Goal: Task Accomplishment & Management: Use online tool/utility

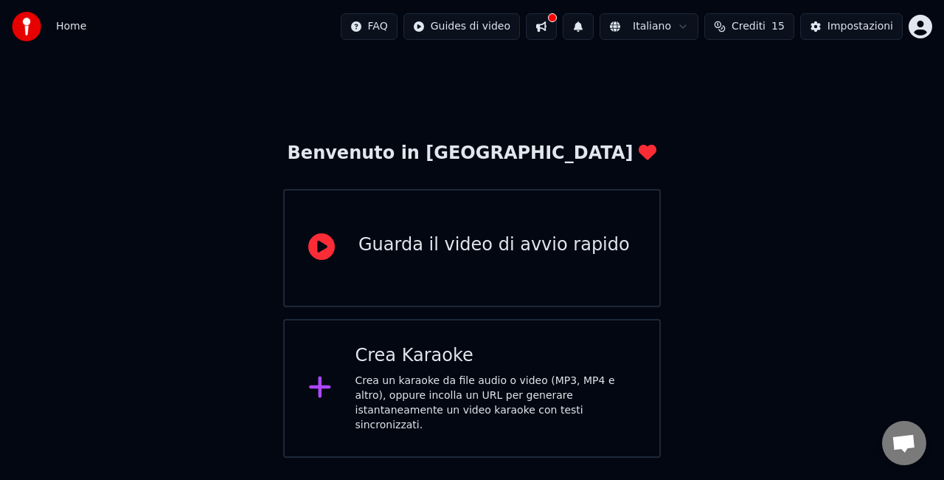
click at [433, 367] on div "Crea Karaoke Crea un karaoke da file audio o video (MP3, MP4 e altro), oppure i…" at bounding box center [496, 388] width 281 height 89
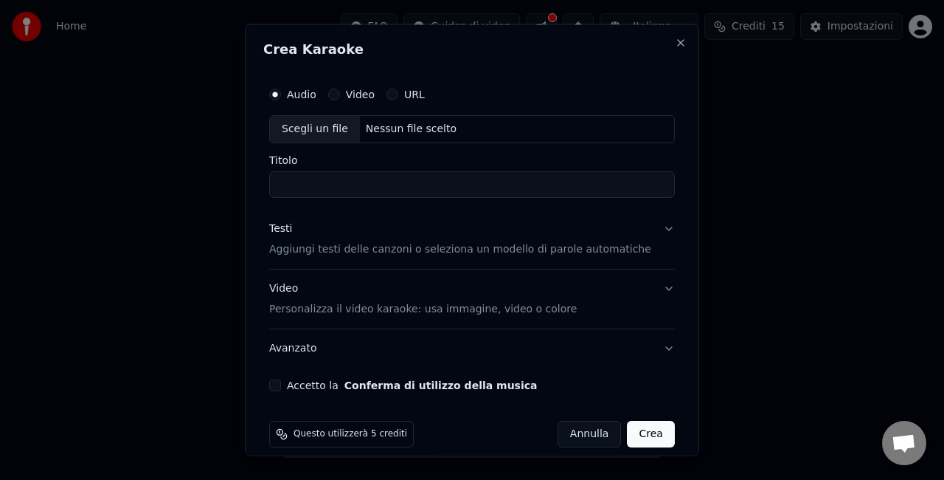
click at [325, 128] on div "Scegli un file" at bounding box center [315, 129] width 90 height 27
click at [345, 186] on input "*******" at bounding box center [472, 183] width 406 height 27
click at [289, 183] on input "*******" at bounding box center [472, 183] width 406 height 27
type input "**********"
click at [324, 243] on p "Aggiungi testi delle canzoni o seleziona un modello di parole automatiche" at bounding box center [460, 248] width 382 height 15
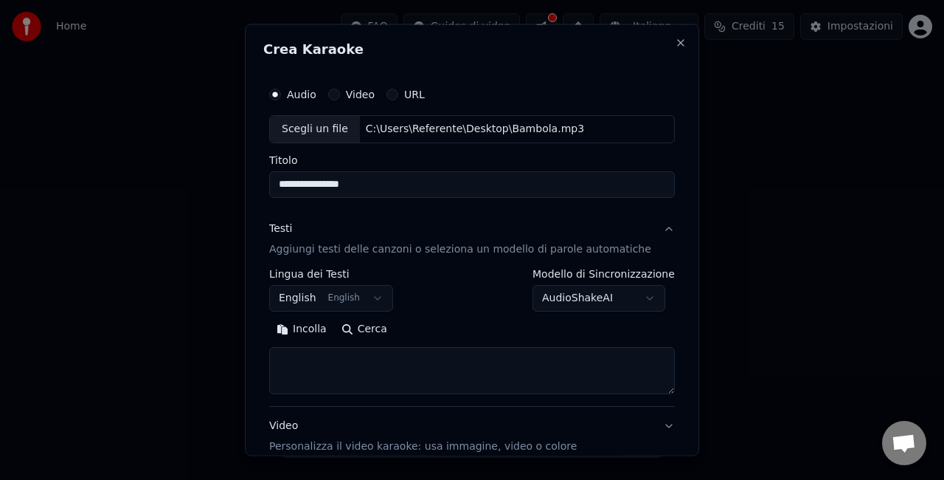
click at [333, 362] on textarea at bounding box center [472, 369] width 406 height 47
paste textarea "**********"
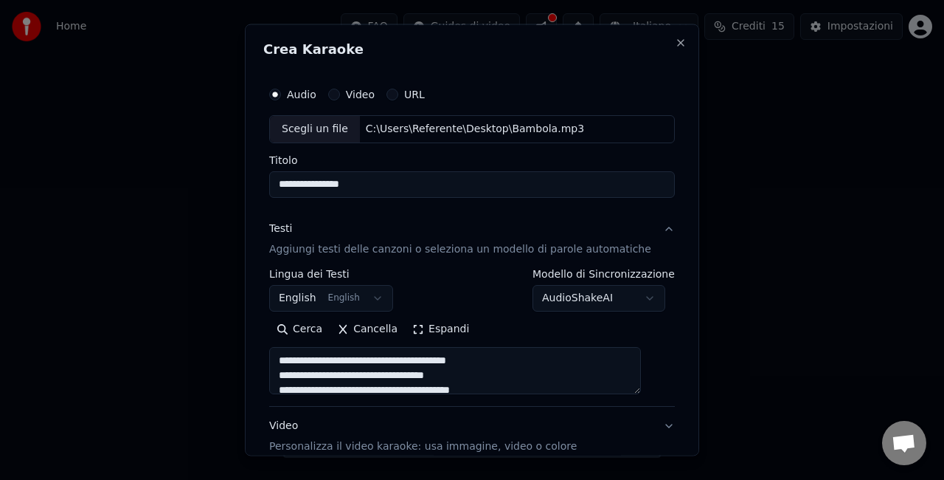
scroll to position [623, 0]
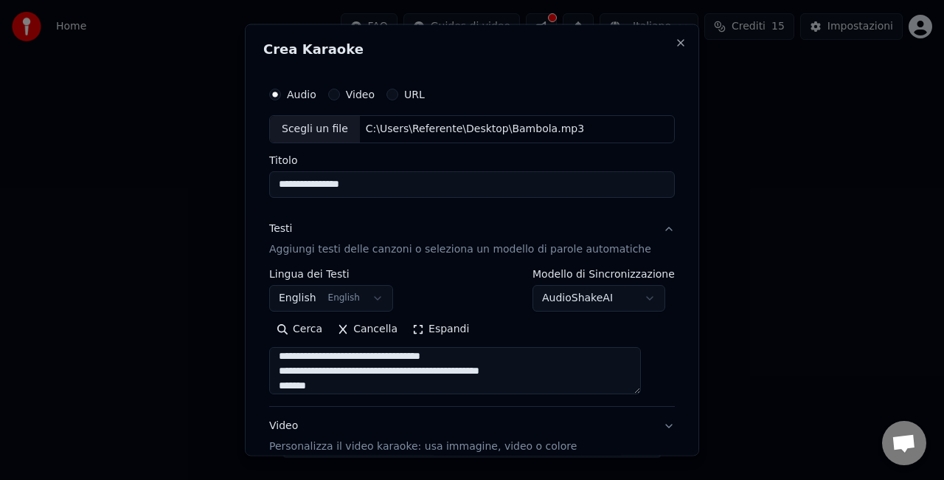
type textarea "**********"
click at [310, 299] on body "**********" at bounding box center [472, 228] width 944 height 457
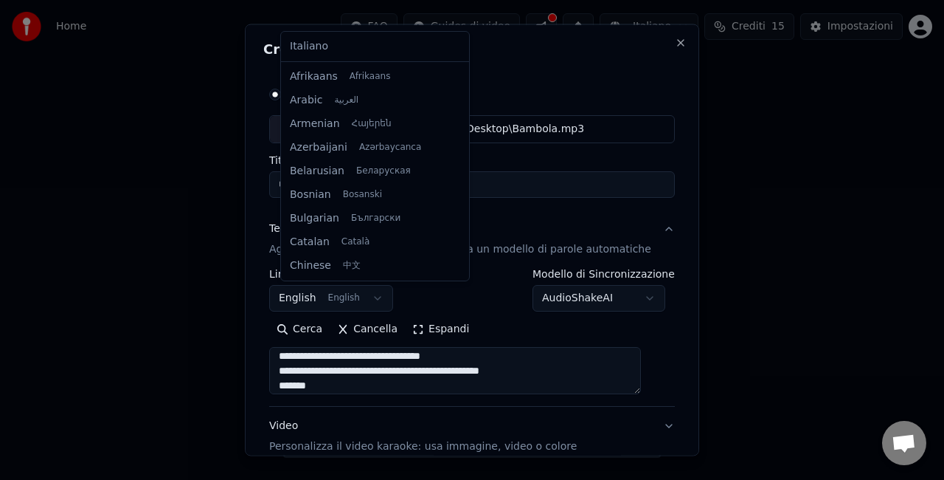
scroll to position [118, 0]
select select "**"
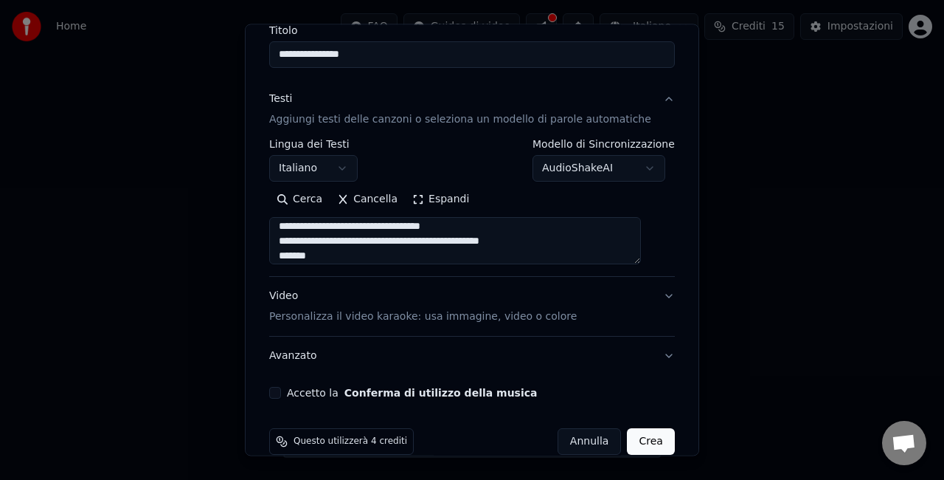
scroll to position [150, 0]
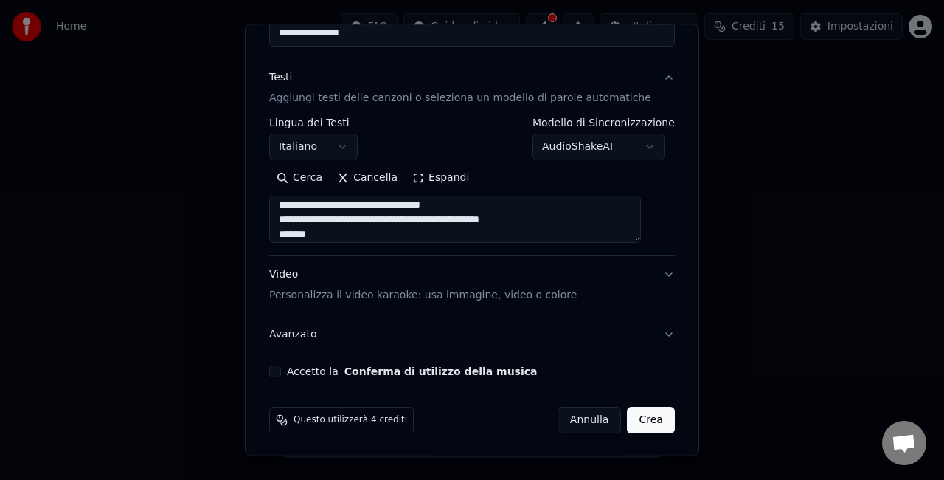
click at [644, 271] on button "Video Personalizza il video karaoke: usa immagine, video o colore" at bounding box center [472, 284] width 406 height 59
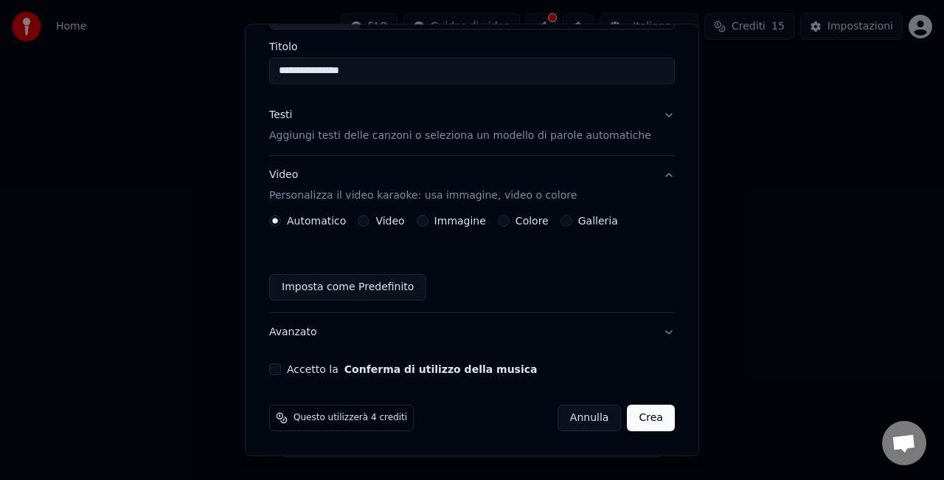
scroll to position [111, 0]
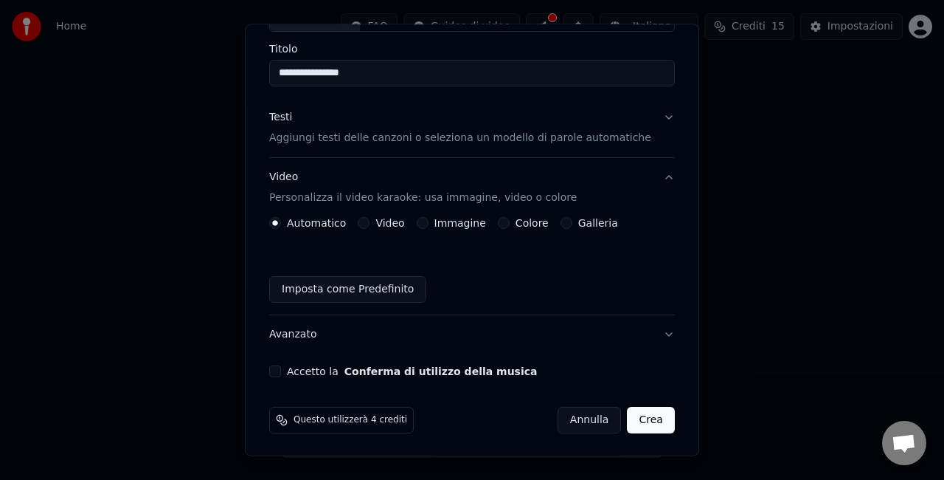
click at [510, 217] on div "Colore" at bounding box center [523, 223] width 51 height 12
click at [508, 220] on button "Colore" at bounding box center [504, 223] width 12 height 12
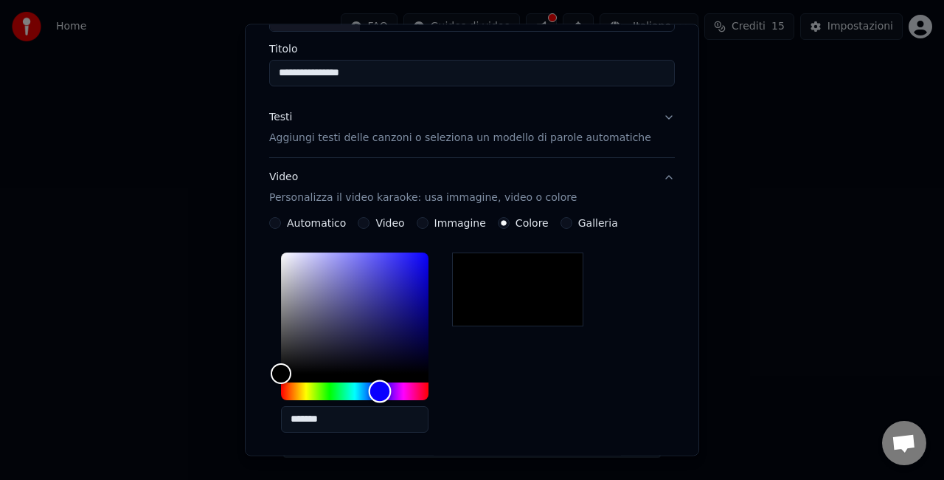
click at [391, 389] on div "Hue" at bounding box center [355, 391] width 148 height 18
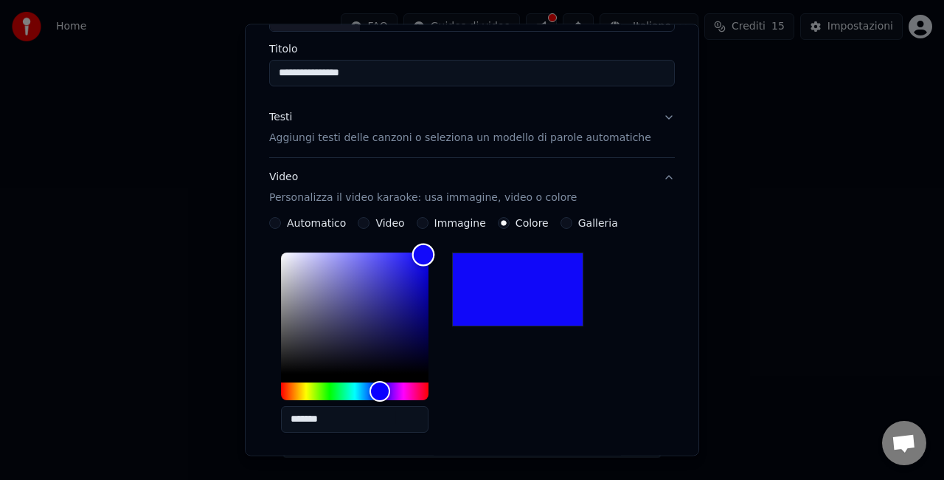
drag, startPoint x: 390, startPoint y: 317, endPoint x: 437, endPoint y: 252, distance: 80.3
click at [429, 252] on div "Color" at bounding box center [355, 312] width 148 height 121
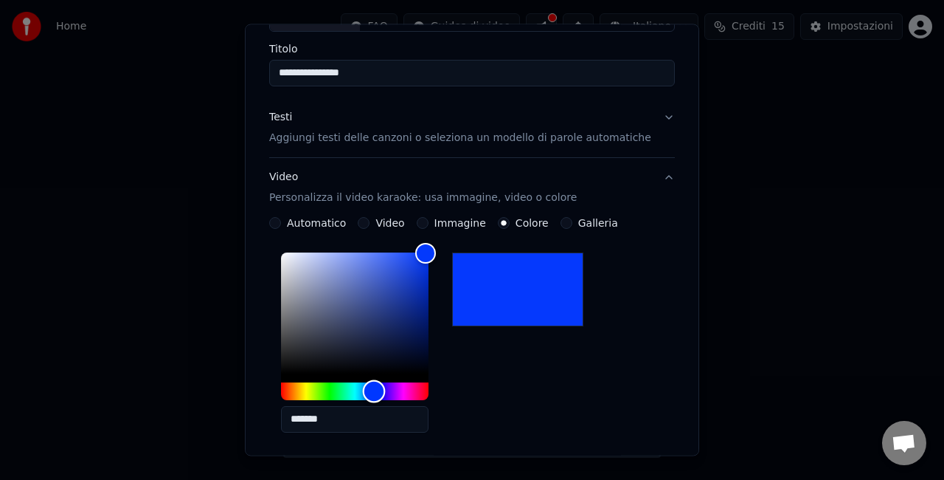
type input "*******"
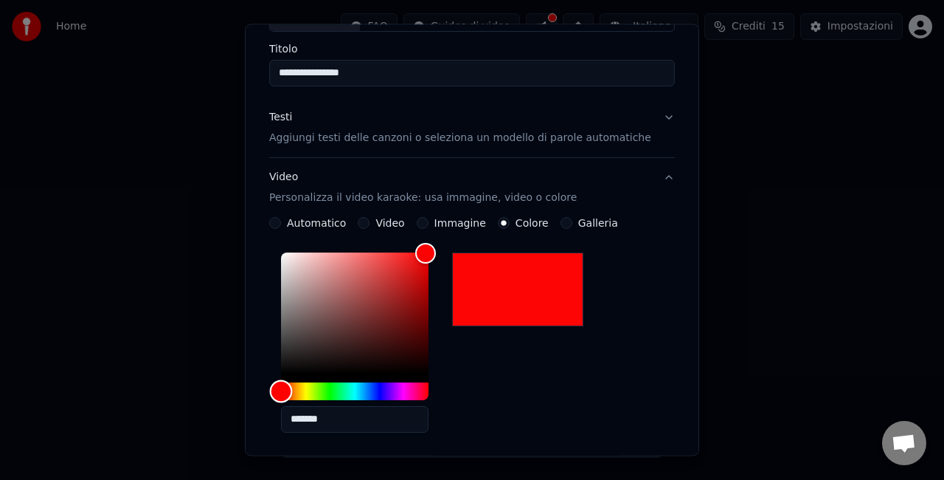
drag, startPoint x: 394, startPoint y: 390, endPoint x: 246, endPoint y: 400, distance: 147.9
click at [246, 400] on body "**********" at bounding box center [472, 228] width 944 height 457
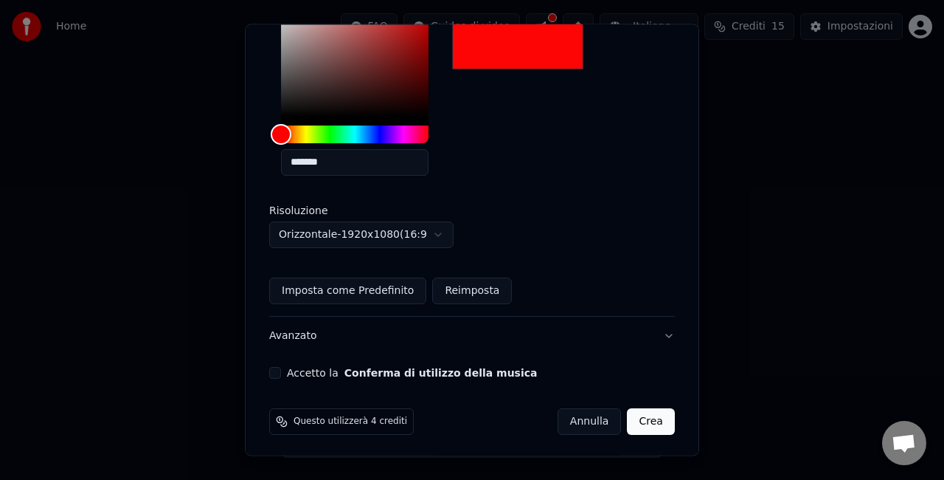
scroll to position [369, 0]
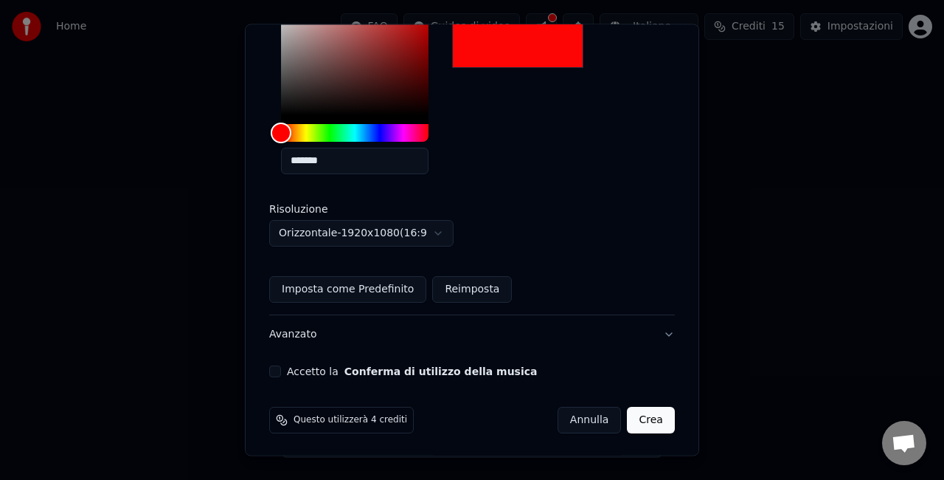
click at [281, 368] on button "Accetto la Conferma di utilizzo della musica" at bounding box center [275, 371] width 12 height 12
click at [635, 417] on button "Crea" at bounding box center [651, 419] width 47 height 27
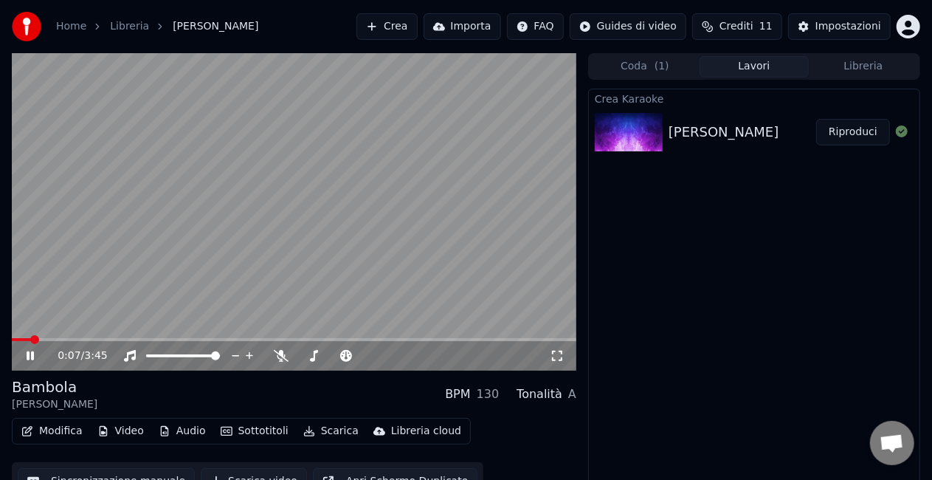
click at [558, 353] on icon at bounding box center [557, 356] width 15 height 12
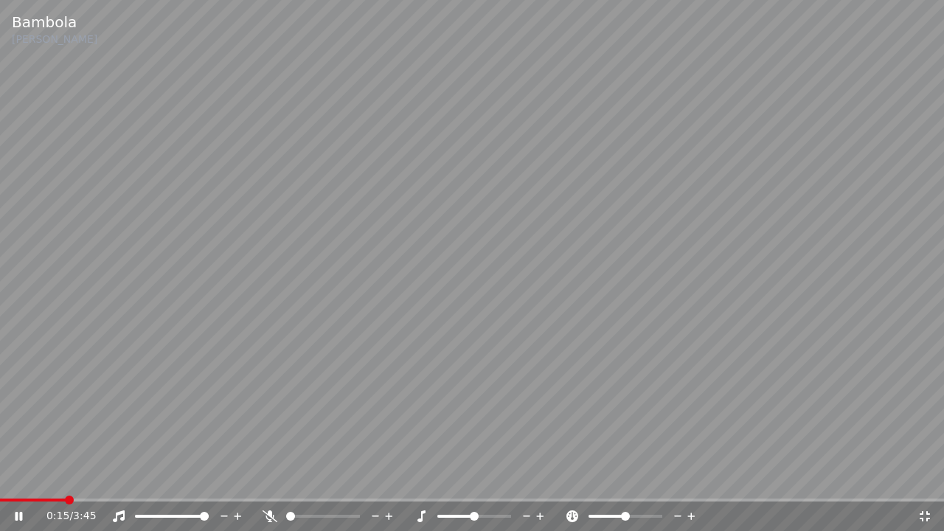
click at [269, 479] on icon at bounding box center [270, 517] width 15 height 12
click at [308, 262] on video at bounding box center [472, 265] width 944 height 531
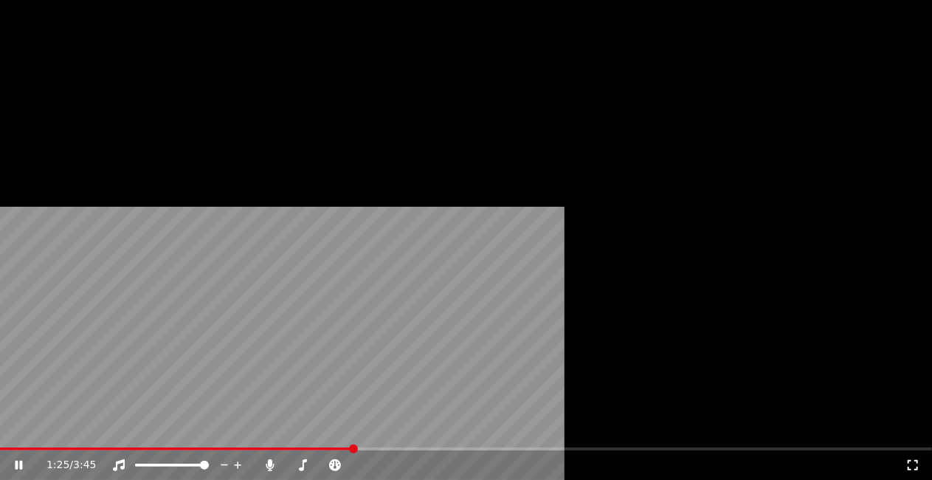
click at [56, 124] on button "Modifica" at bounding box center [51, 113] width 73 height 21
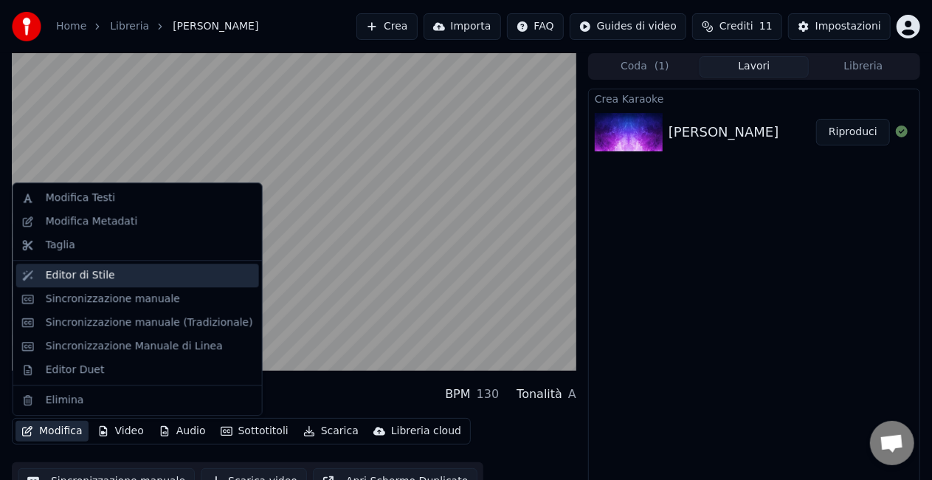
click at [196, 273] on div "Editor di Stile" at bounding box center [149, 275] width 207 height 15
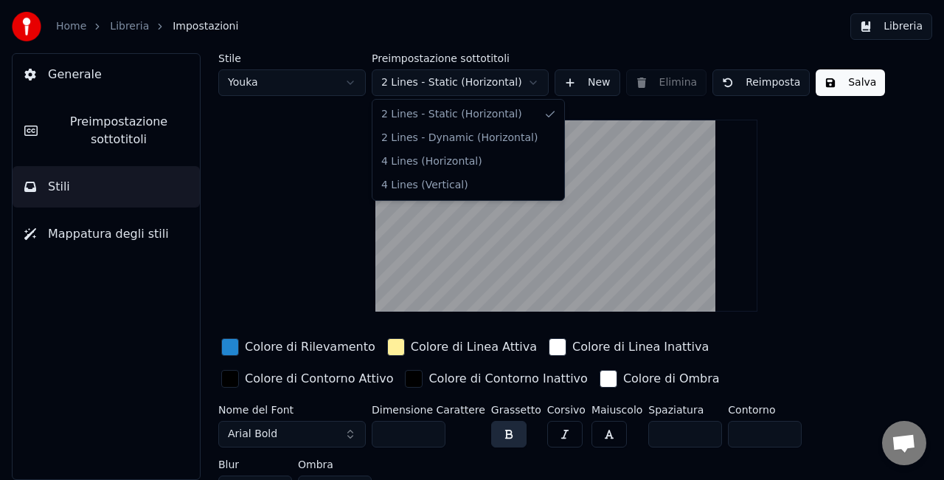
click at [532, 84] on html "Home Libreria Impostazioni Libreria Generale Preimpostazione sottotitoli Stili …" at bounding box center [472, 240] width 944 height 480
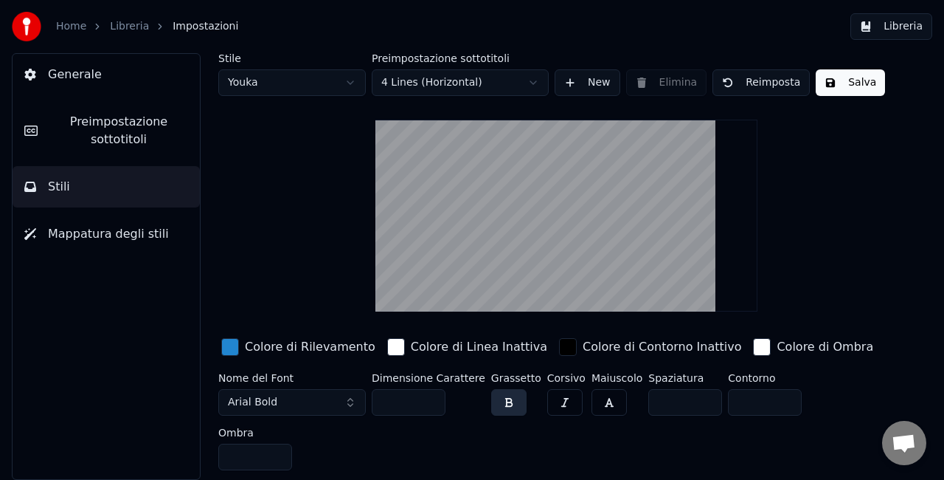
click at [848, 78] on button "Salva" at bounding box center [850, 82] width 69 height 27
click at [130, 30] on link "Libreria" at bounding box center [129, 26] width 39 height 15
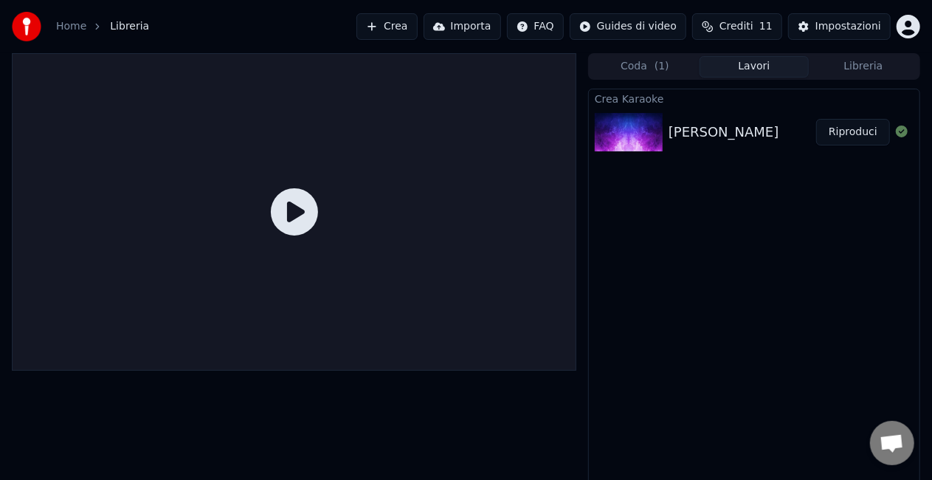
click at [281, 209] on icon at bounding box center [294, 211] width 47 height 47
click at [291, 211] on icon at bounding box center [294, 211] width 47 height 47
click at [854, 134] on button "Riproduci" at bounding box center [853, 132] width 74 height 27
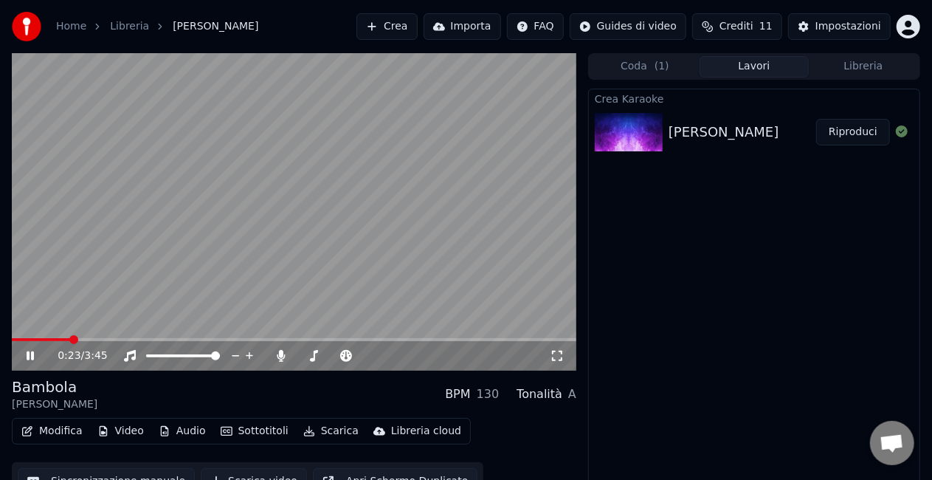
click at [34, 352] on icon at bounding box center [41, 356] width 34 height 12
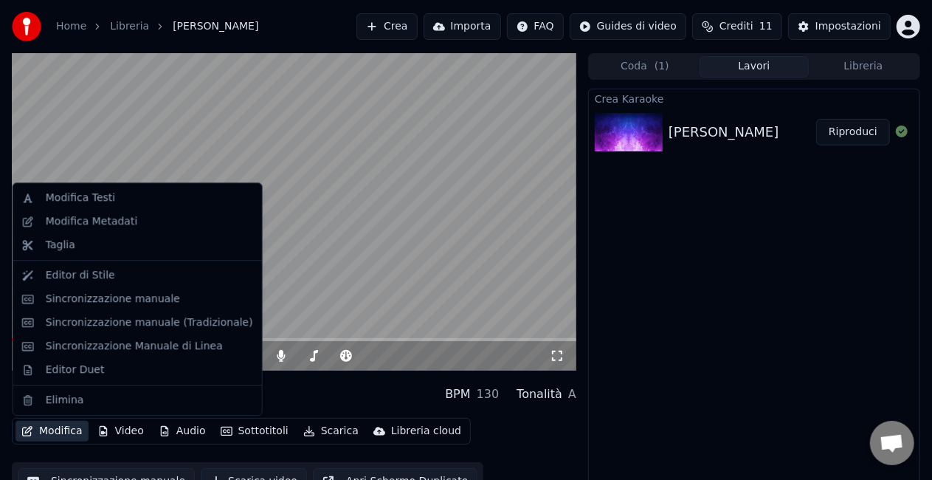
click at [43, 431] on button "Modifica" at bounding box center [51, 430] width 73 height 21
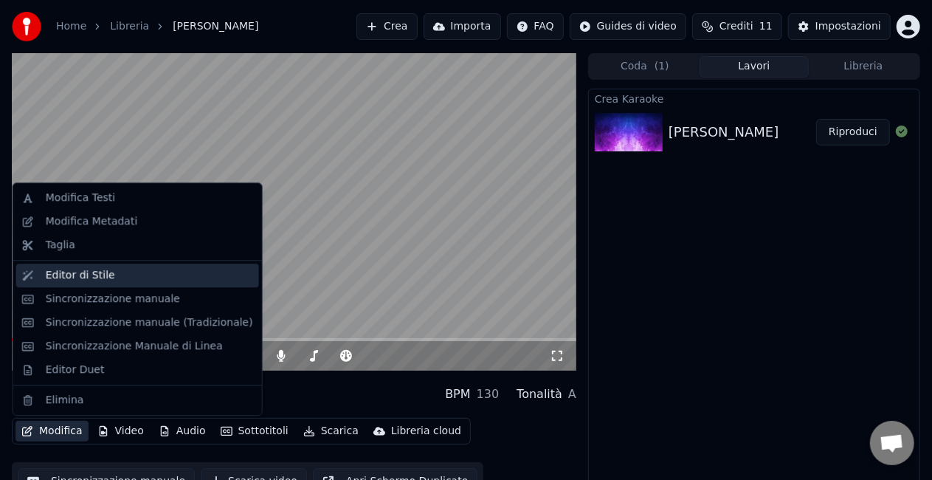
click at [91, 284] on div "Editor di Stile" at bounding box center [137, 275] width 243 height 24
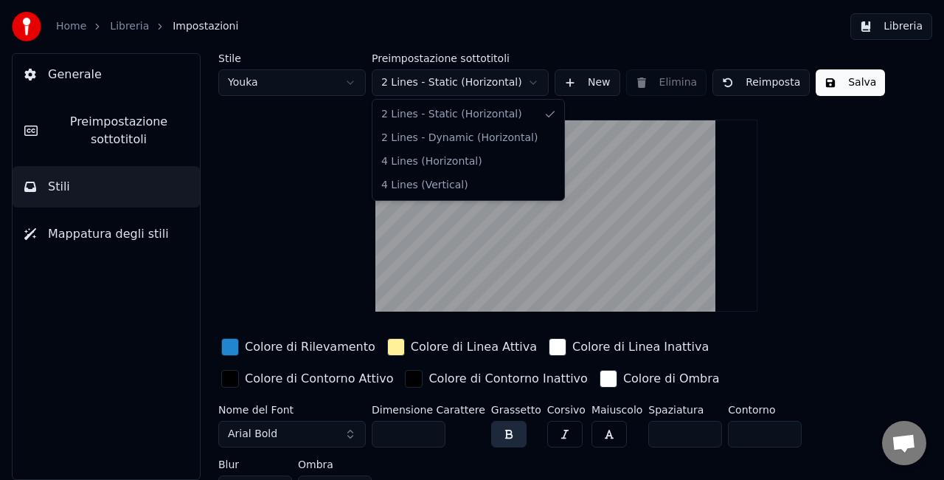
click at [520, 85] on html "Home Libreria Impostazioni Libreria Generale Preimpostazione sottotitoli Stili …" at bounding box center [472, 240] width 944 height 480
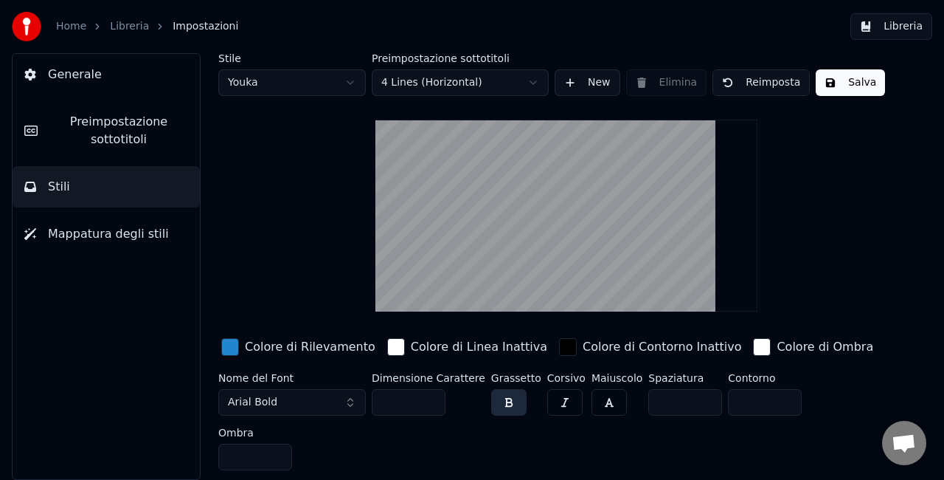
click at [834, 79] on button "Salva" at bounding box center [850, 82] width 69 height 27
click at [753, 348] on div "button" at bounding box center [762, 347] width 18 height 18
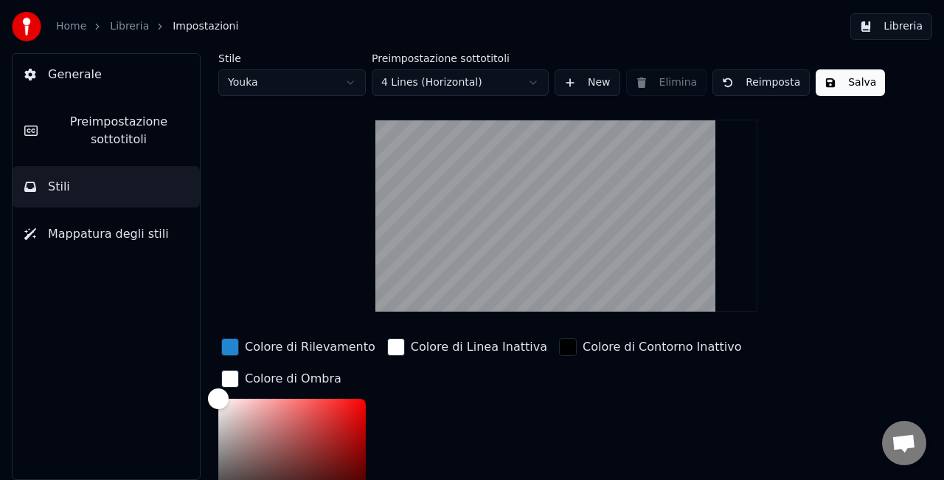
click at [128, 239] on span "Mappatura degli stili" at bounding box center [108, 234] width 121 height 18
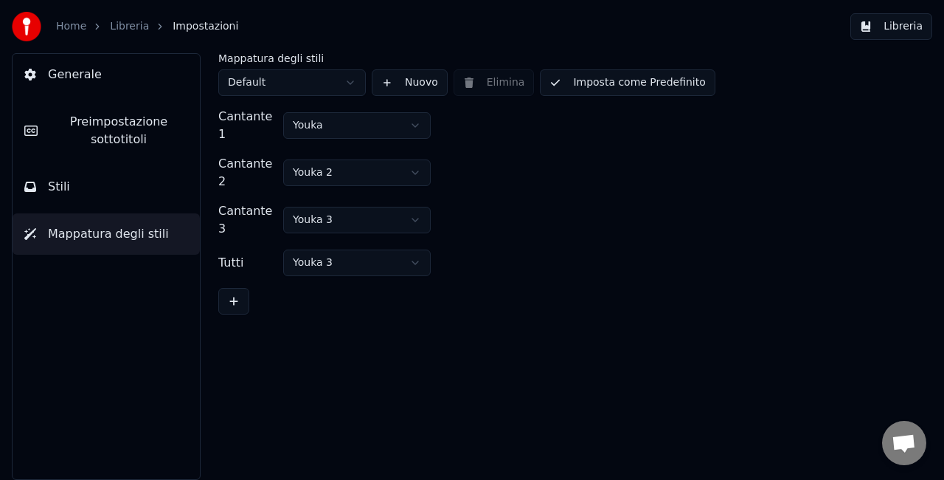
click at [105, 191] on button "Stili" at bounding box center [106, 186] width 187 height 41
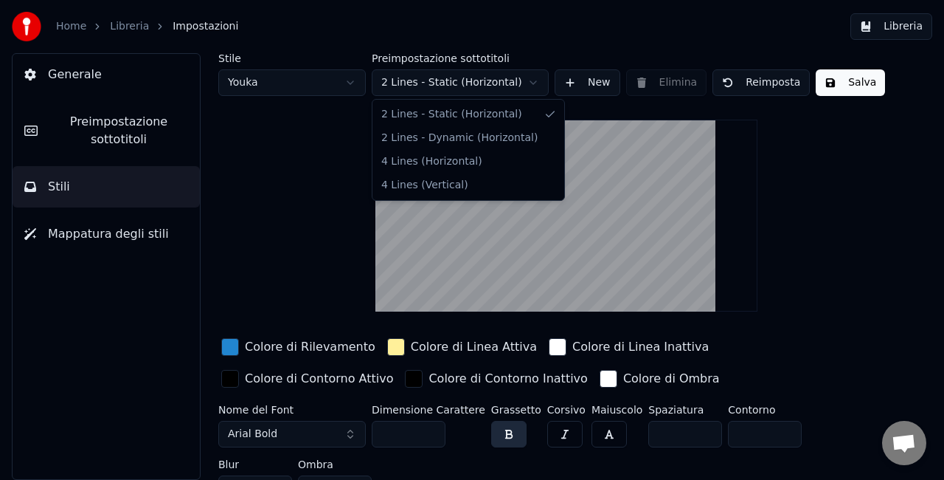
click at [423, 74] on html "Home Libreria Impostazioni Libreria Generale Preimpostazione sottotitoli Stili …" at bounding box center [472, 240] width 944 height 480
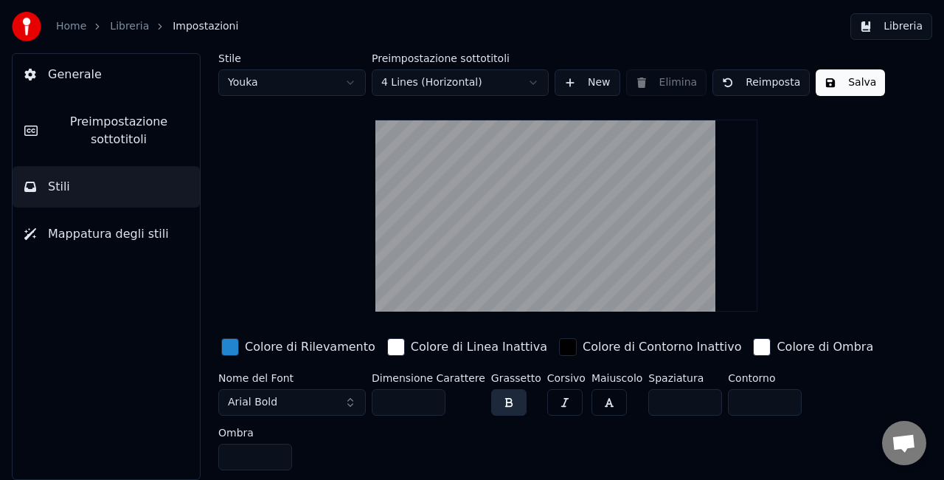
click at [834, 86] on button "Salva" at bounding box center [850, 82] width 69 height 27
click at [906, 29] on button "Libreria" at bounding box center [892, 26] width 82 height 27
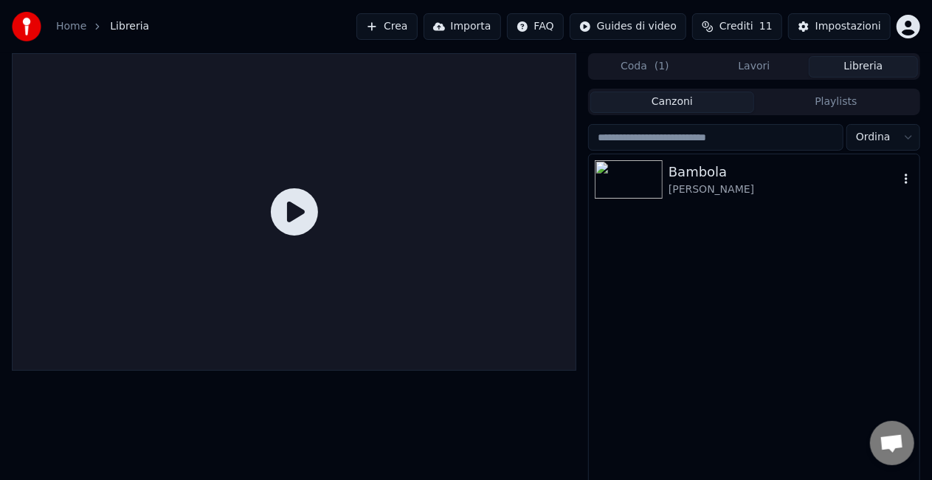
click at [633, 183] on img at bounding box center [629, 179] width 68 height 38
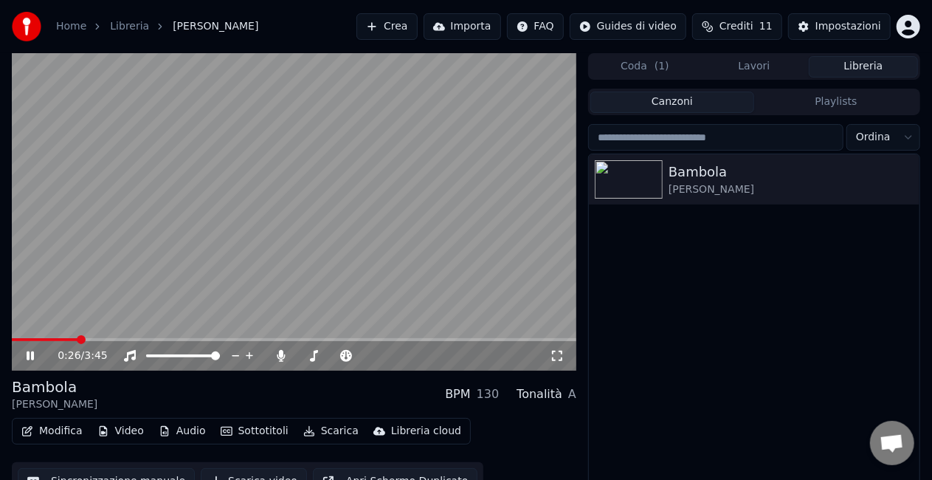
click at [30, 358] on icon at bounding box center [30, 355] width 7 height 9
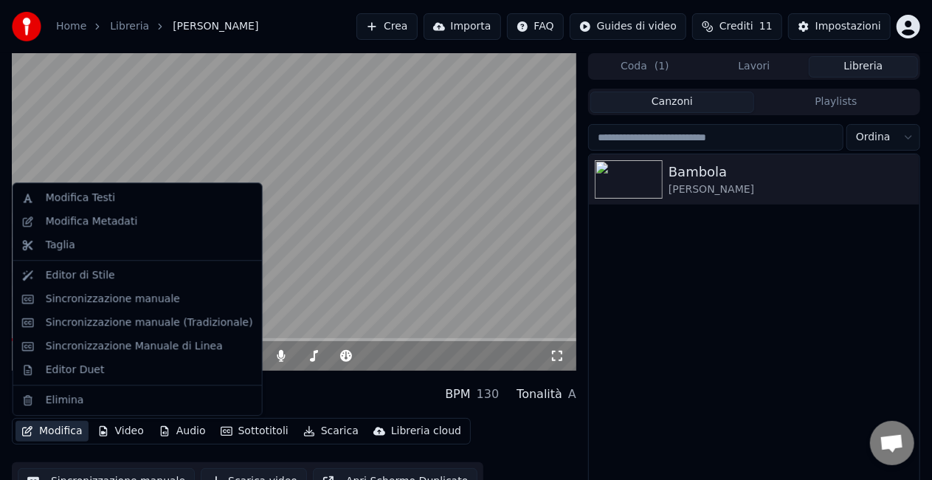
click at [69, 429] on button "Modifica" at bounding box center [51, 430] width 73 height 21
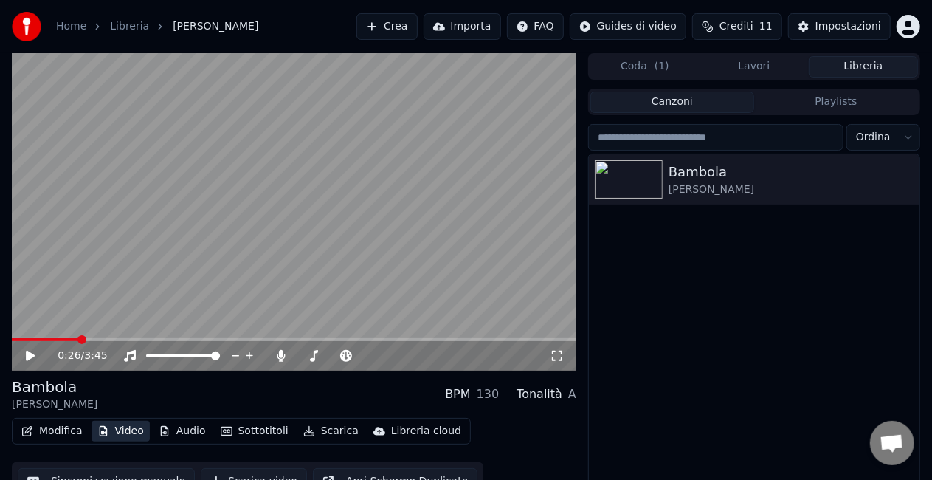
click at [103, 435] on icon "button" at bounding box center [103, 431] width 12 height 10
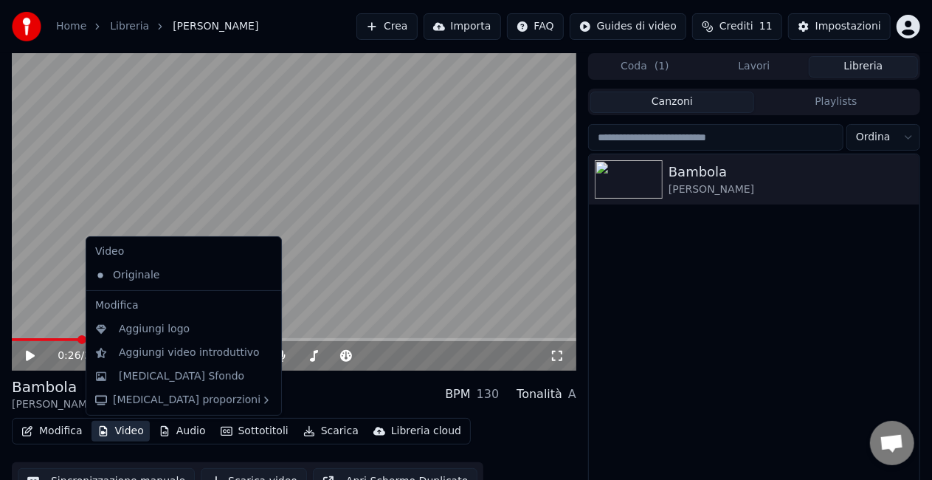
click at [103, 435] on icon "button" at bounding box center [103, 431] width 12 height 10
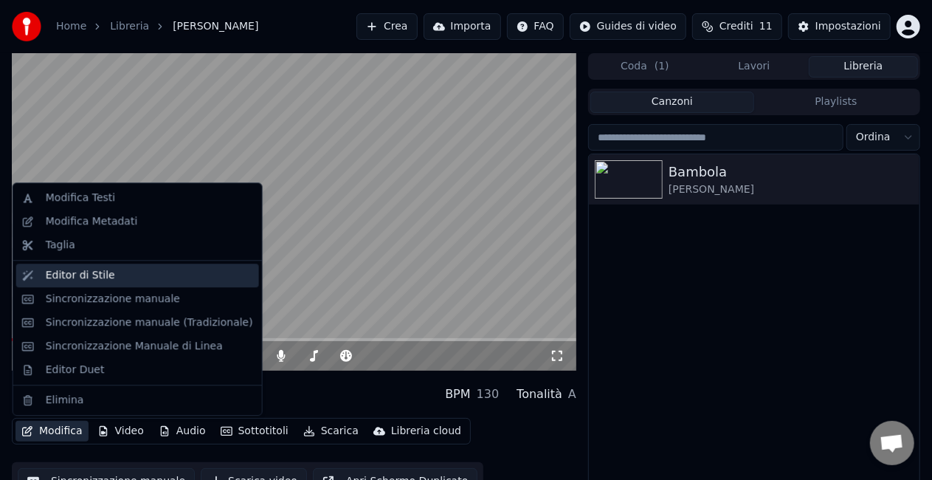
click at [81, 271] on div "Editor di Stile" at bounding box center [80, 275] width 69 height 15
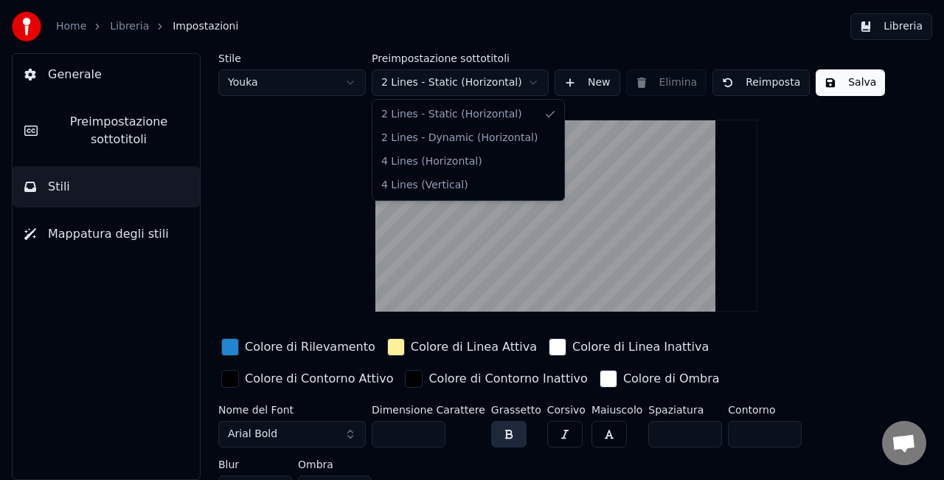
click at [516, 75] on html "Home Libreria Impostazioni Libreria Generale Preimpostazione sottotitoli Stili …" at bounding box center [472, 240] width 944 height 480
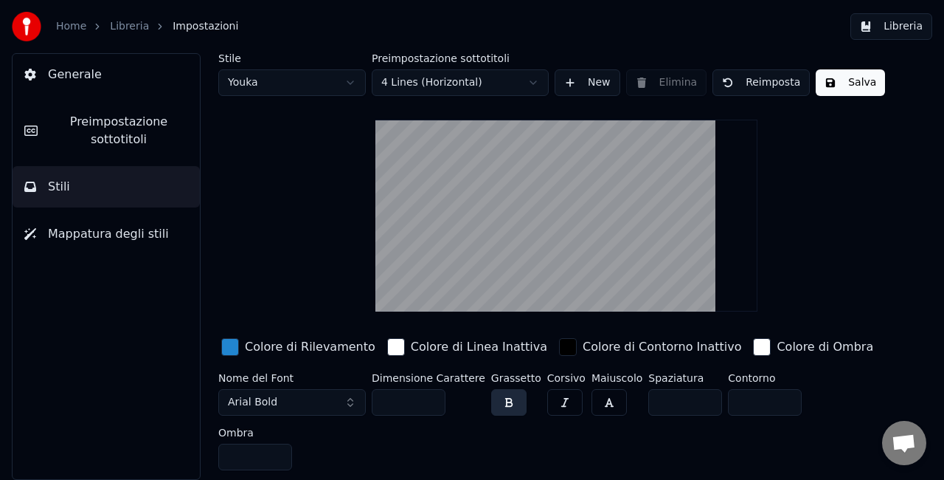
click at [772, 86] on button "Reimposta" at bounding box center [761, 82] width 97 height 27
click at [837, 80] on button "Salva" at bounding box center [850, 82] width 69 height 27
click at [901, 31] on button "Libreria" at bounding box center [892, 26] width 82 height 27
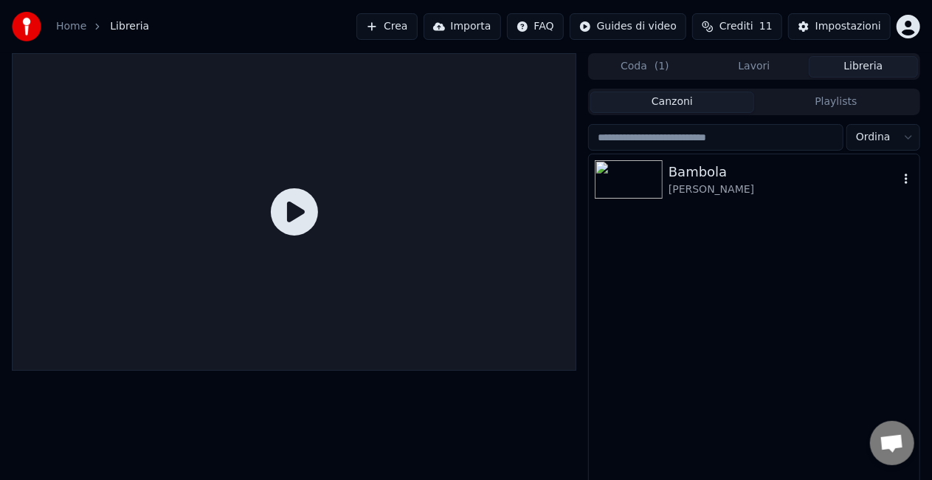
click at [637, 176] on img at bounding box center [629, 179] width 68 height 38
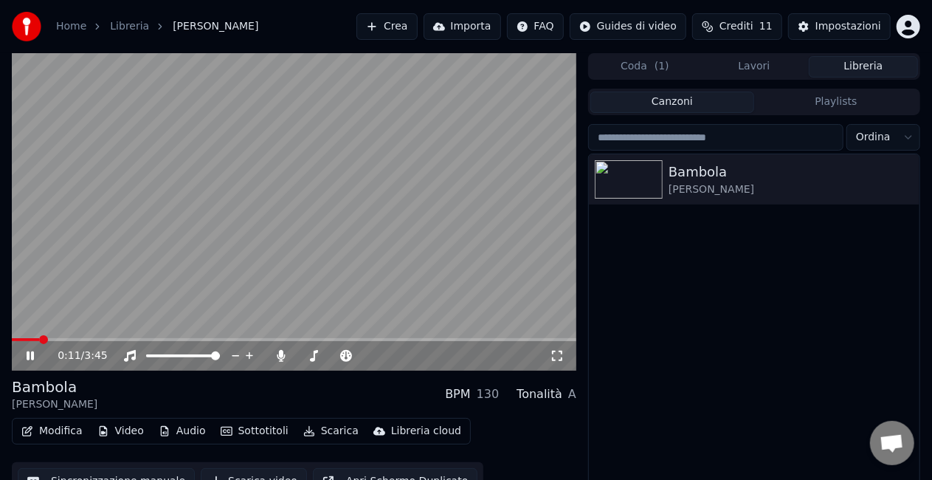
click at [39, 338] on span at bounding box center [294, 339] width 564 height 3
click at [251, 187] on video at bounding box center [294, 211] width 564 height 317
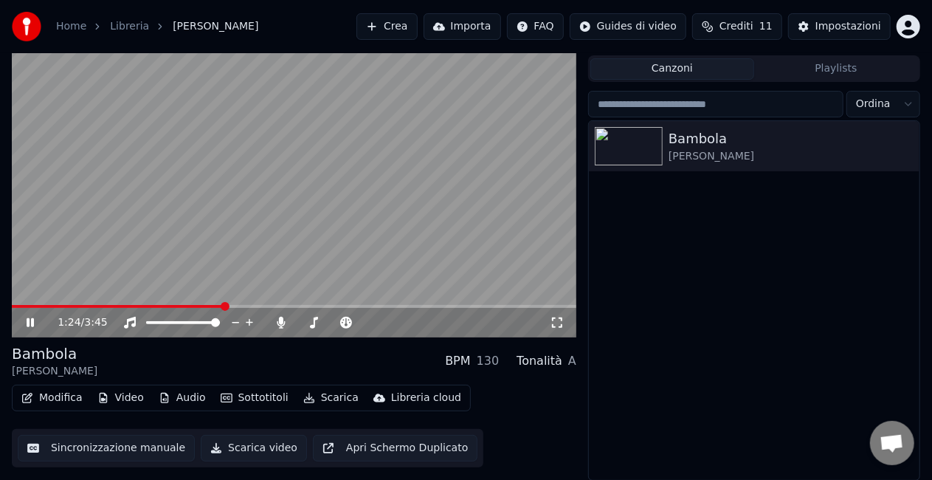
click at [39, 316] on div "1:24 / 3:45" at bounding box center [294, 322] width 553 height 15
click at [27, 322] on icon at bounding box center [30, 322] width 7 height 9
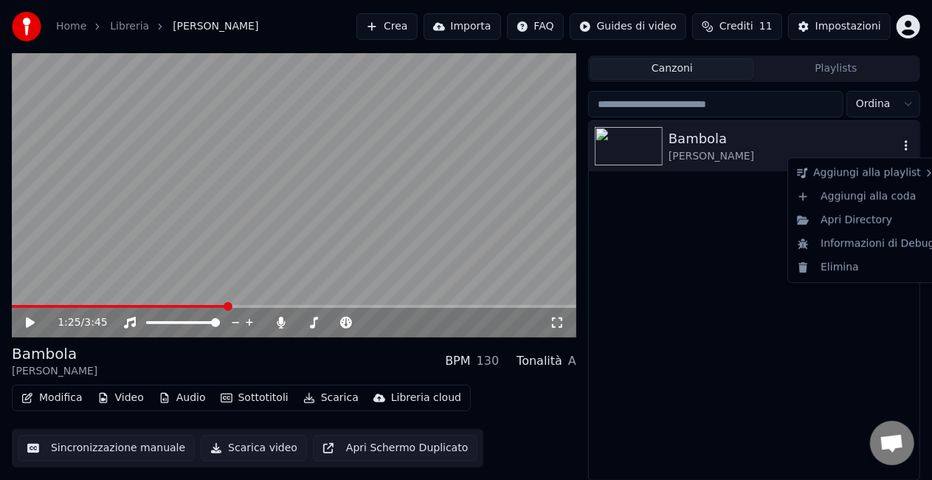
click at [903, 150] on icon "button" at bounding box center [906, 145] width 15 height 12
click at [859, 221] on div "Apri Directory" at bounding box center [866, 220] width 150 height 24
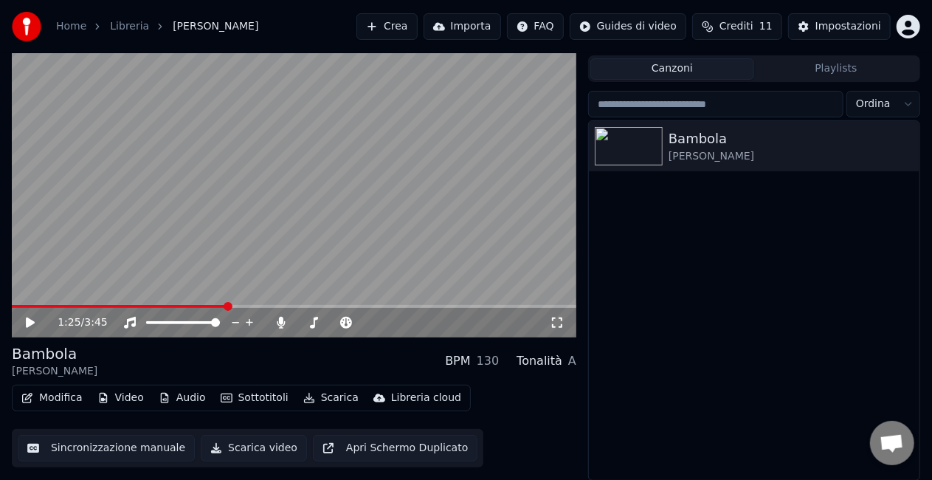
click at [243, 450] on button "Scarica video" at bounding box center [254, 448] width 106 height 27
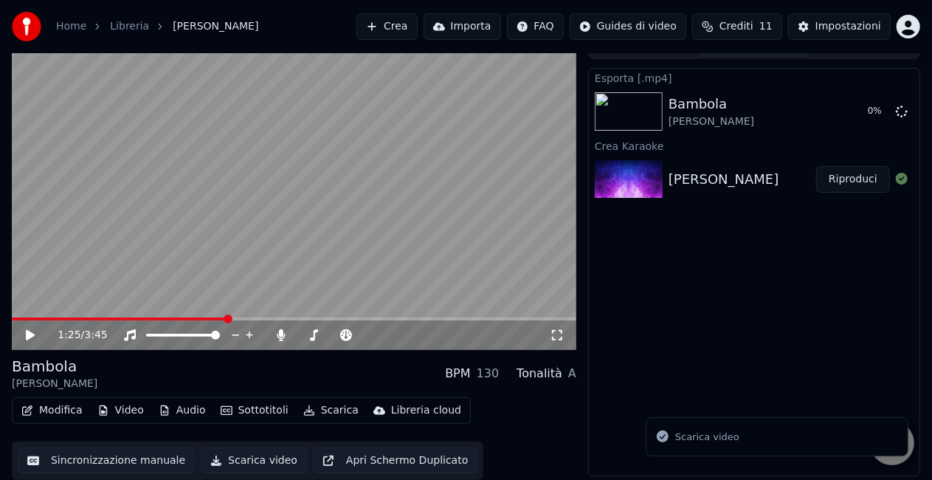
scroll to position [21, 0]
click at [856, 27] on div "Impostazioni" at bounding box center [848, 26] width 66 height 15
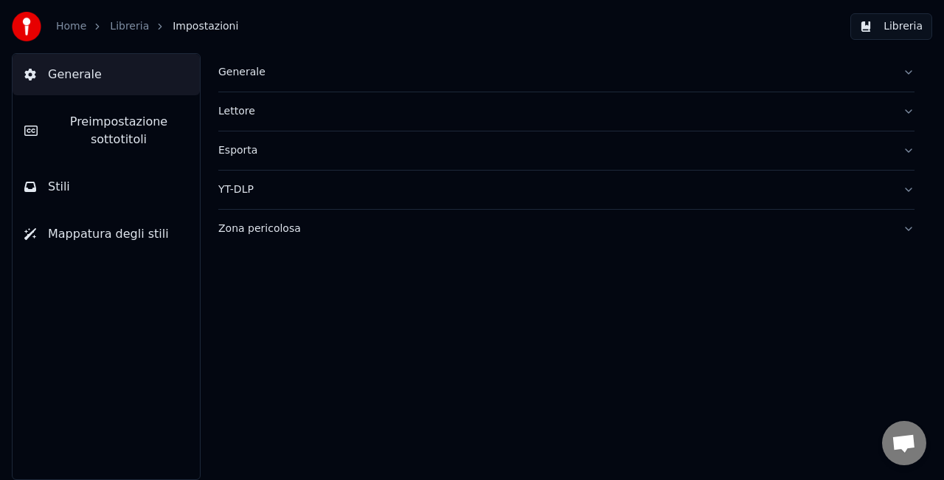
click at [258, 80] on button "Generale" at bounding box center [566, 72] width 696 height 38
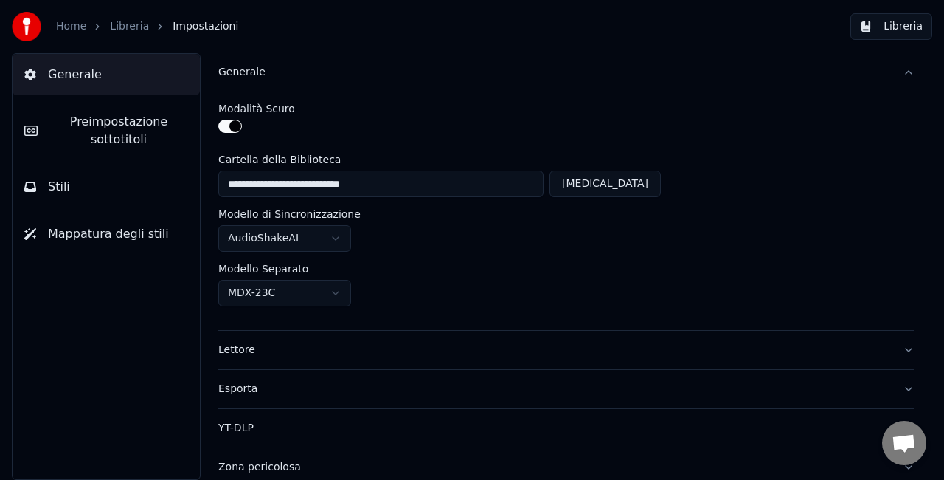
click at [260, 80] on button "Generale" at bounding box center [566, 72] width 696 height 38
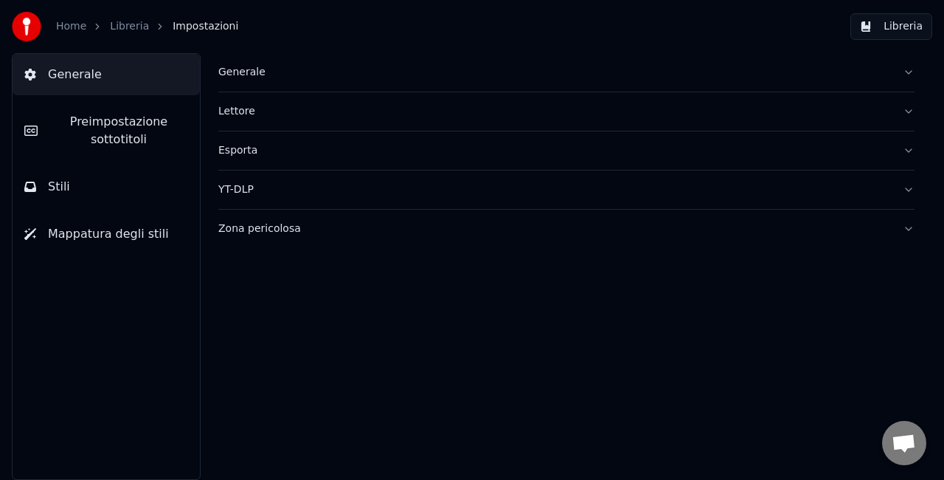
click at [254, 114] on div "Lettore" at bounding box center [554, 111] width 673 height 15
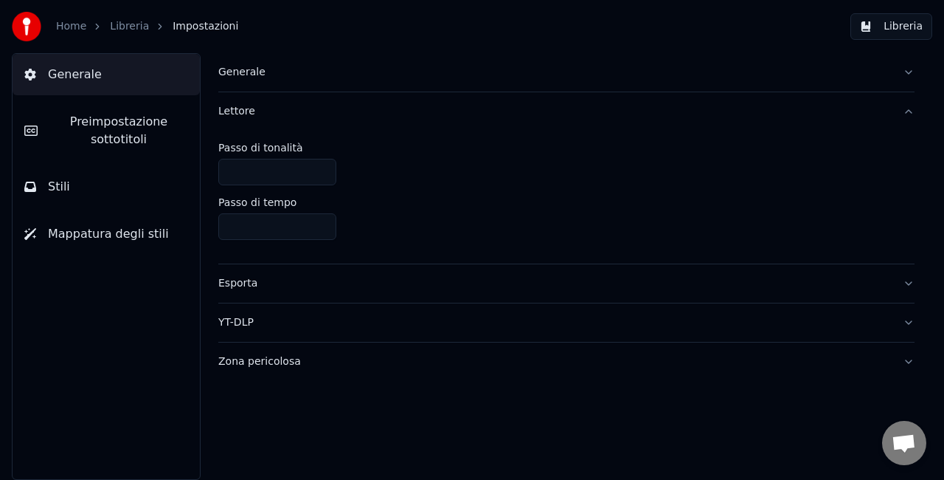
click at [254, 114] on div "Lettore" at bounding box center [554, 111] width 673 height 15
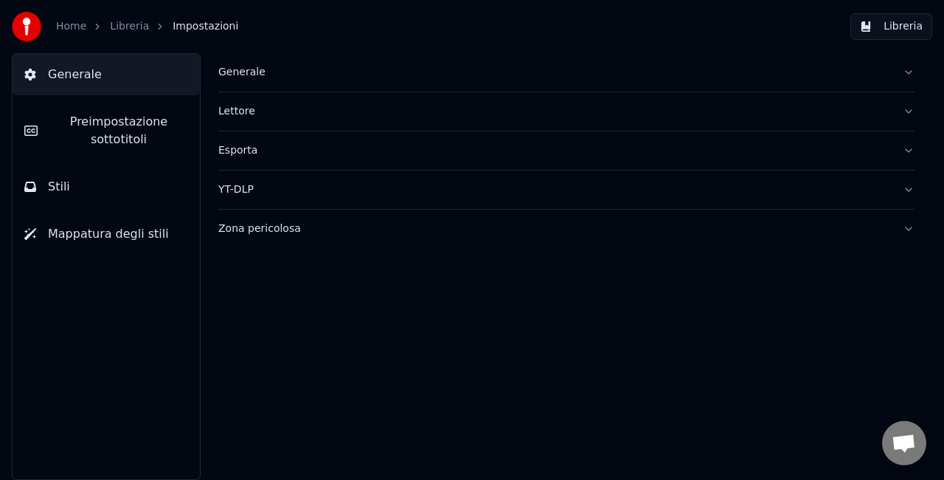
click at [249, 144] on div "Esporta" at bounding box center [554, 150] width 673 height 15
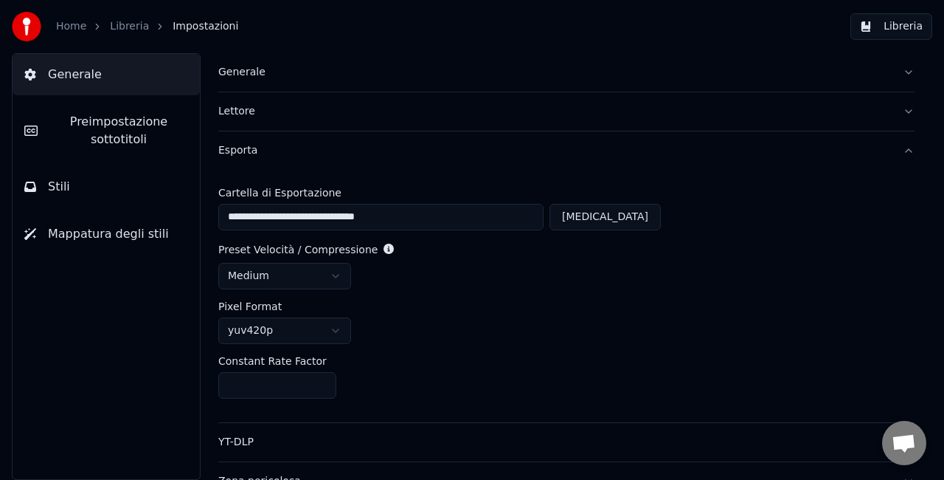
click at [249, 144] on div "Esporta" at bounding box center [554, 150] width 673 height 15
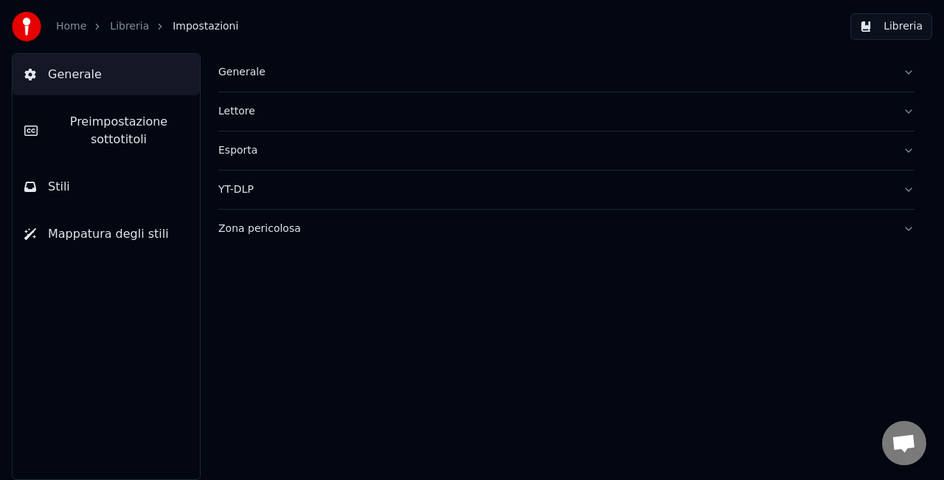
click at [252, 179] on button "YT-DLP" at bounding box center [566, 189] width 696 height 38
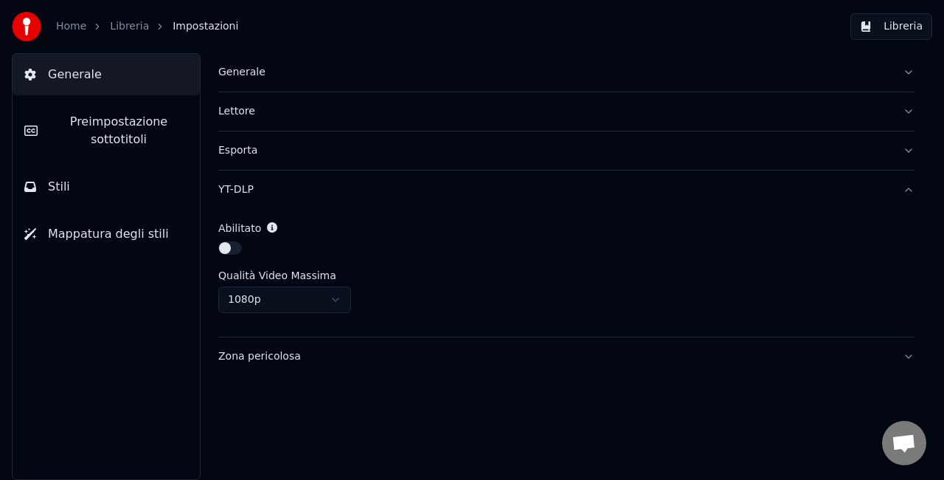
click at [252, 179] on button "YT-DLP" at bounding box center [566, 189] width 696 height 38
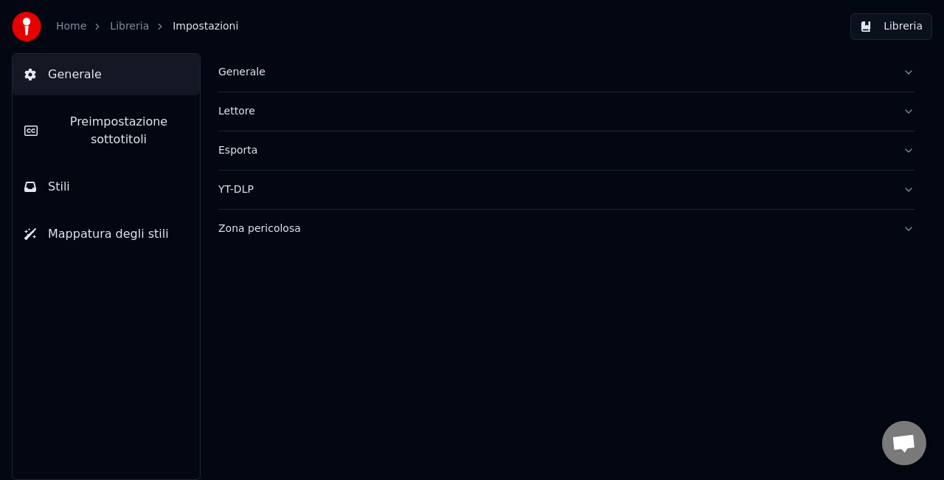
click at [247, 224] on div "Zona pericolosa" at bounding box center [554, 228] width 673 height 15
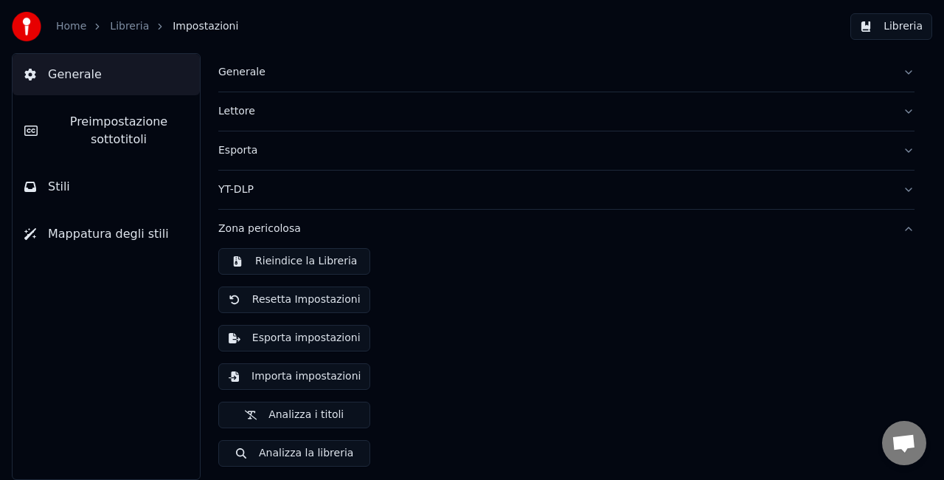
click at [247, 224] on div "Zona pericolosa" at bounding box center [554, 228] width 673 height 15
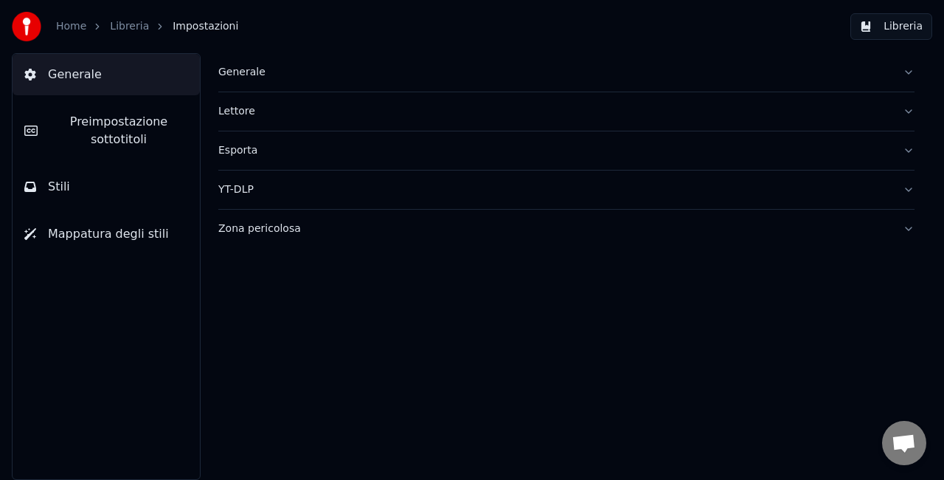
click at [153, 147] on span "Preimpostazione sottotitoli" at bounding box center [118, 130] width 139 height 35
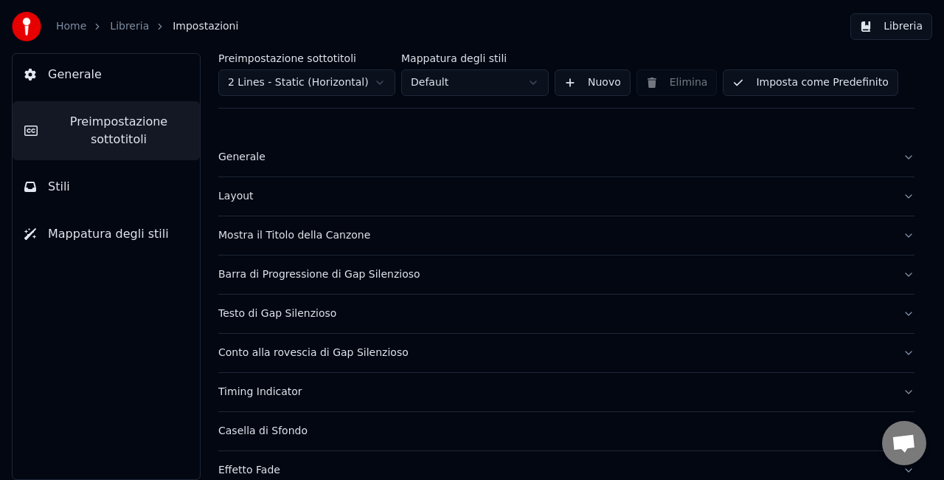
click at [361, 83] on html "Home Libreria Impostazioni Libreria Generale Preimpostazione sottotitoli Stili …" at bounding box center [472, 240] width 944 height 480
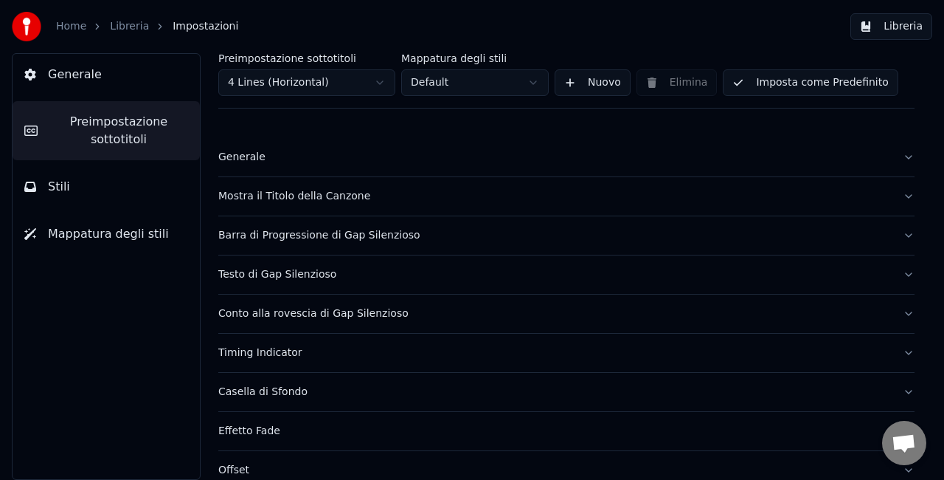
click at [782, 83] on button "Imposta come Predefinito" at bounding box center [810, 82] width 175 height 27
click at [892, 193] on button "Mostra il Titolo della Canzone" at bounding box center [566, 196] width 696 height 38
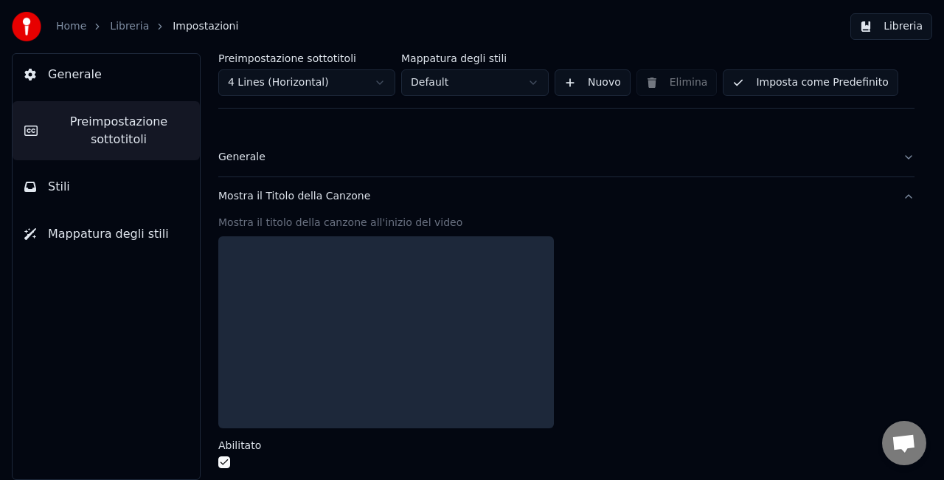
click at [894, 193] on button "Mostra il Titolo della Canzone" at bounding box center [566, 196] width 696 height 38
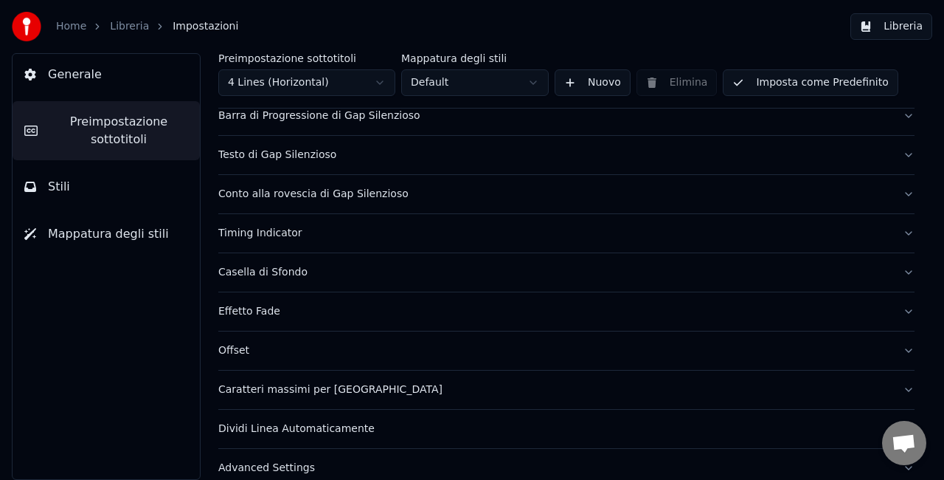
scroll to position [136, 0]
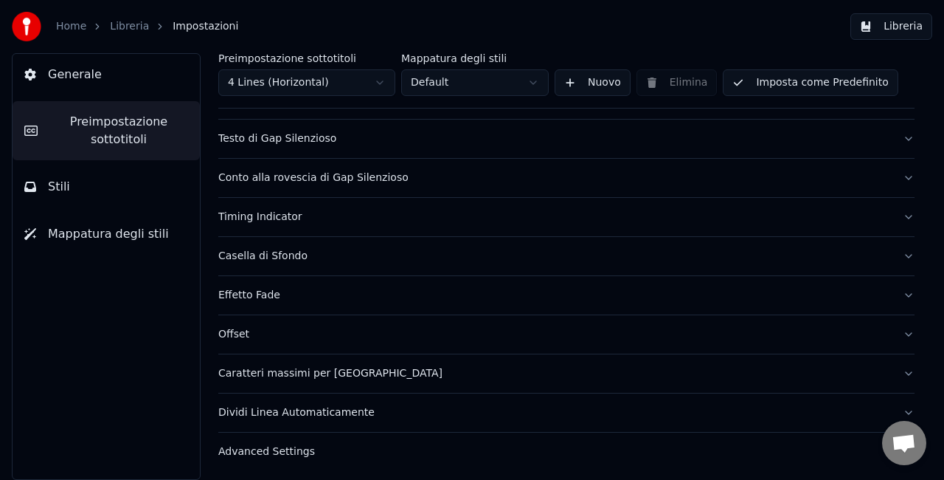
click at [876, 405] on div "Dividi Linea Automaticamente" at bounding box center [554, 412] width 673 height 15
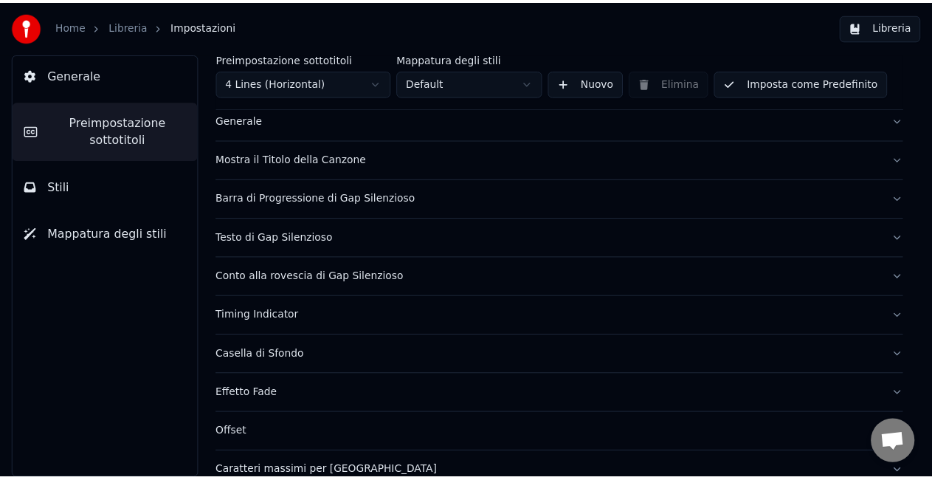
scroll to position [0, 0]
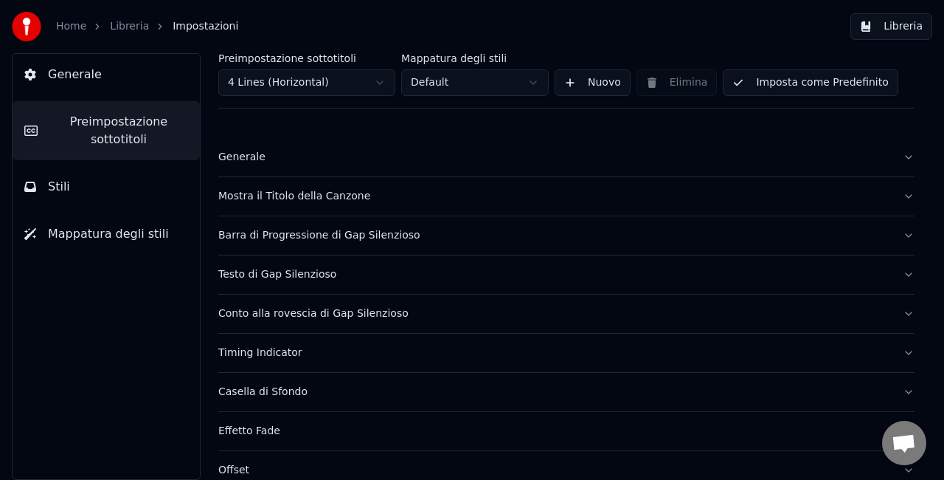
click at [94, 186] on button "Stili" at bounding box center [106, 186] width 187 height 41
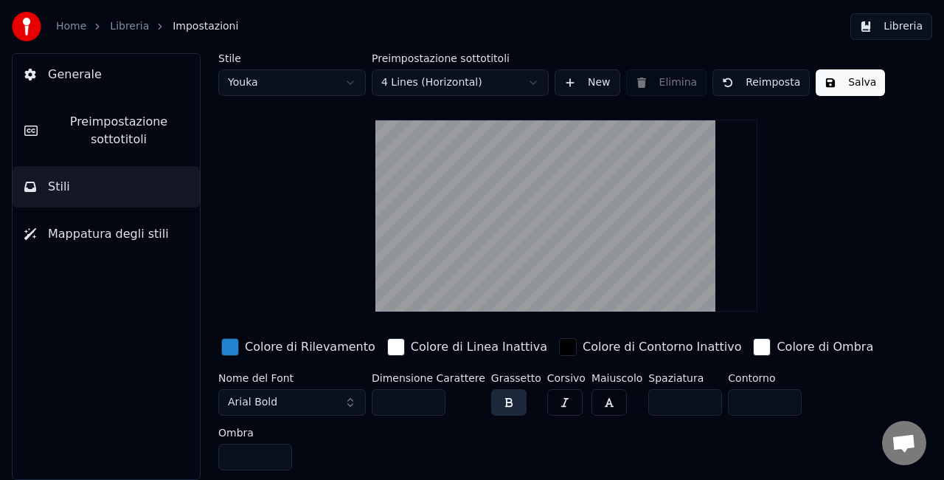
click at [91, 238] on span "Mappatura degli stili" at bounding box center [108, 234] width 121 height 18
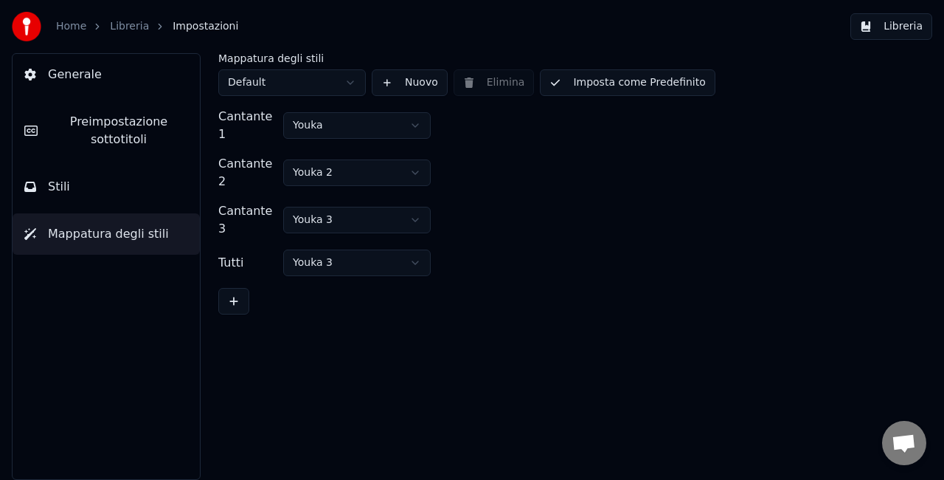
click at [68, 30] on link "Home" at bounding box center [71, 26] width 30 height 15
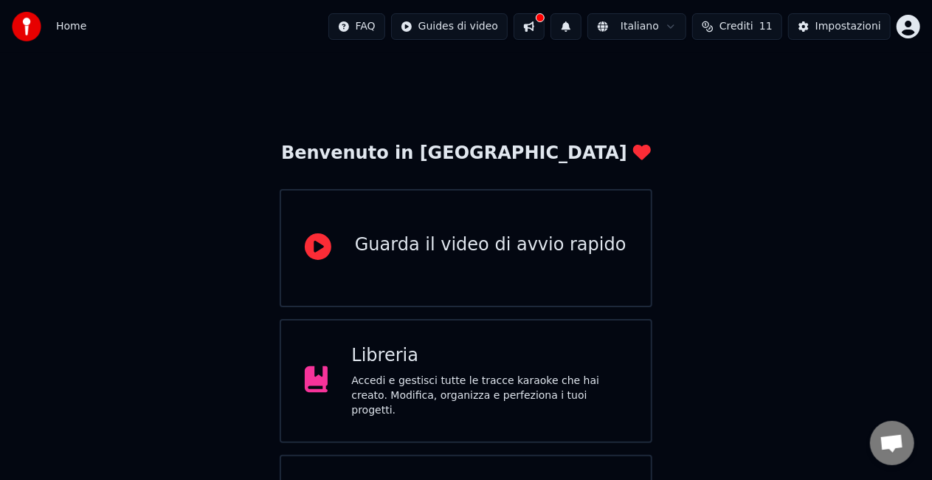
click at [544, 24] on button at bounding box center [528, 26] width 31 height 27
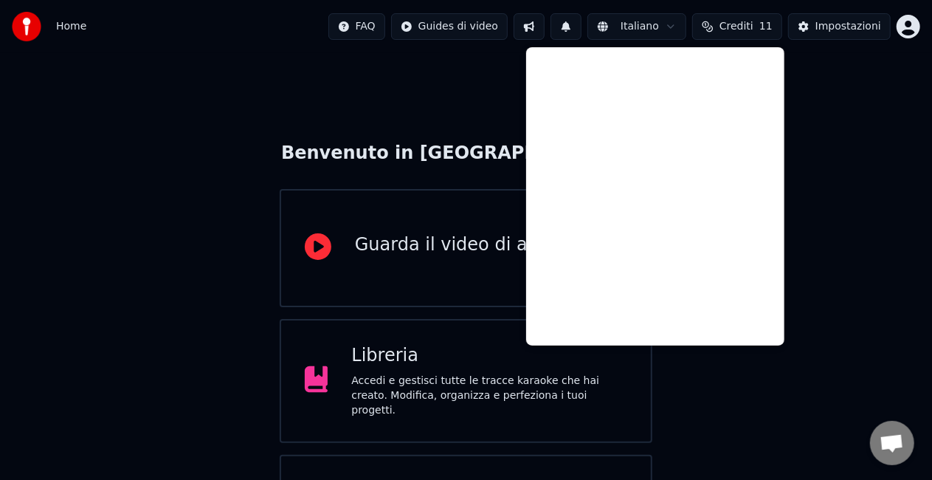
click at [462, 91] on div "Benvenuto in Youka Guarda il video di avvio rapido Libreria Accedi e gestisci t…" at bounding box center [466, 323] width 932 height 540
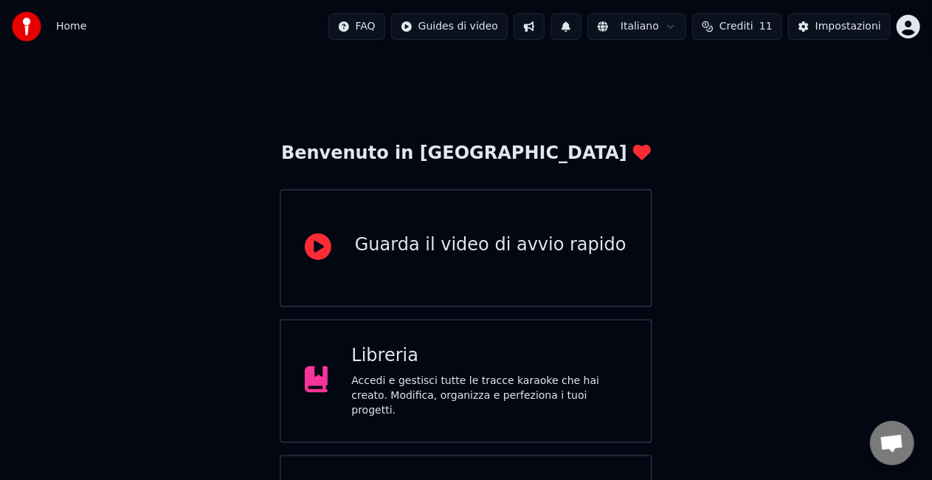
click at [395, 367] on div "Libreria" at bounding box center [489, 356] width 276 height 24
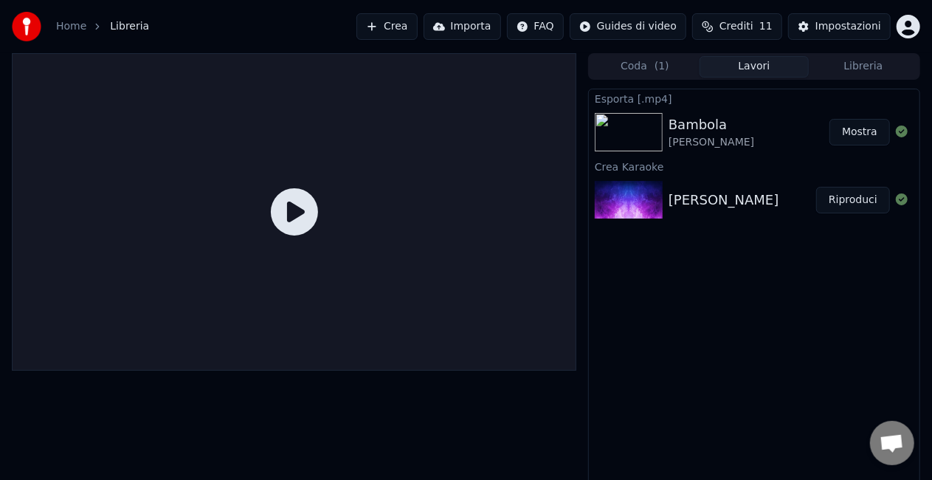
click at [873, 131] on button "Mostra" at bounding box center [859, 132] width 60 height 27
